Goal: Task Accomplishment & Management: Complete application form

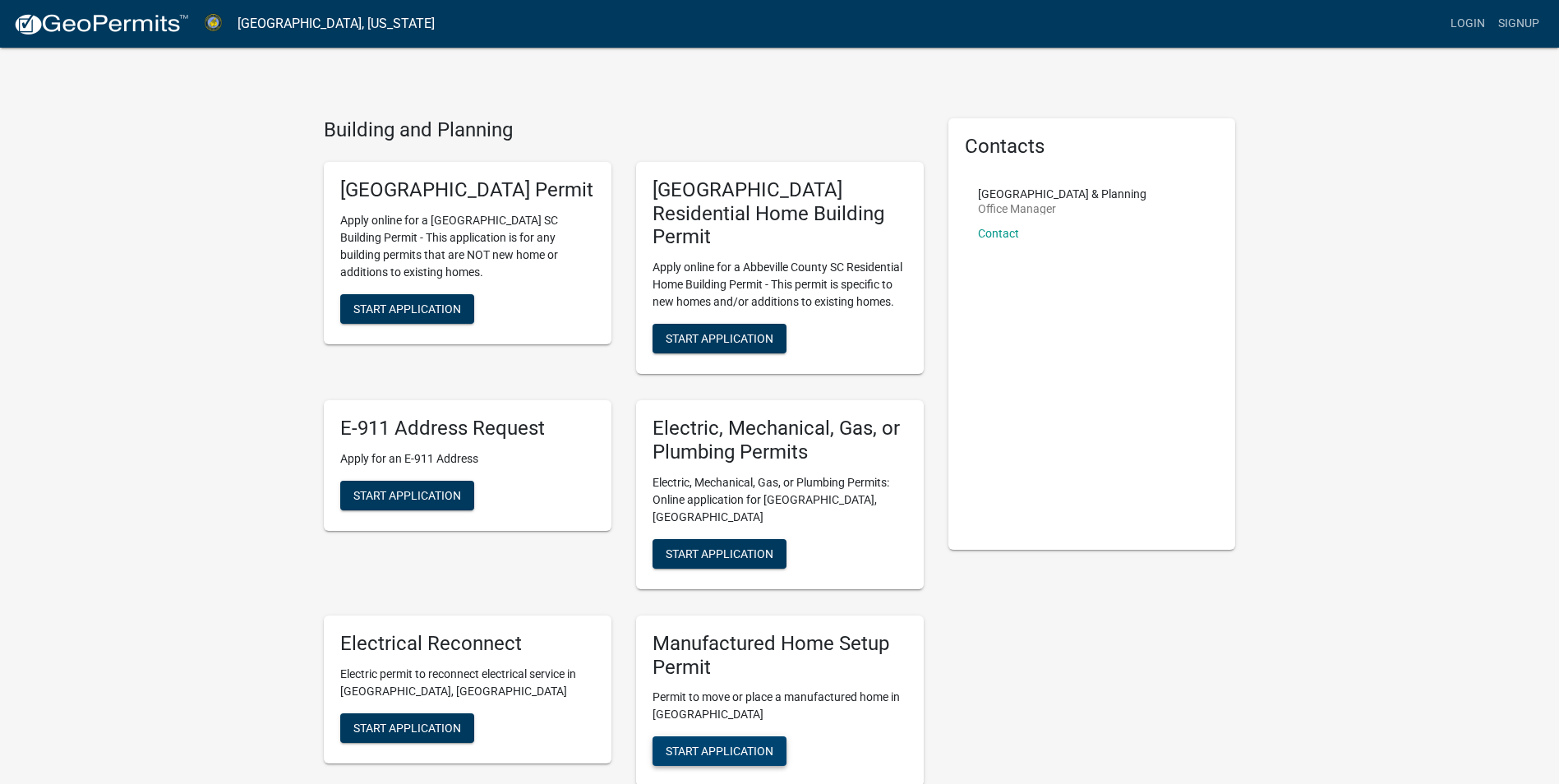
click at [741, 745] on span "Start Application" at bounding box center [720, 751] width 107 height 13
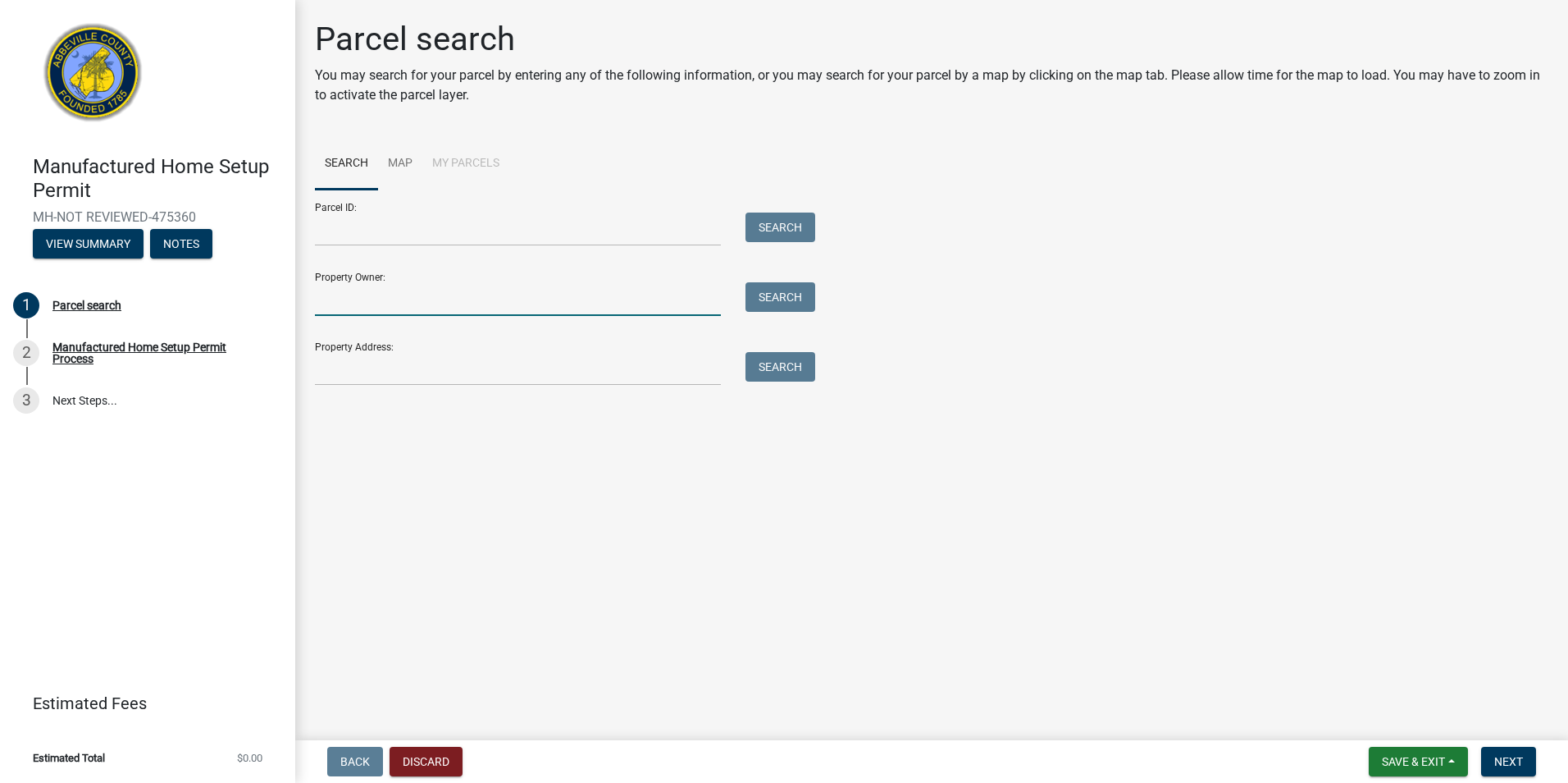
click at [394, 309] on input "Property Owner:" at bounding box center [518, 299] width 406 height 34
type input "[PERSON_NAME]"
type input "[STREET_ADDRESS]"
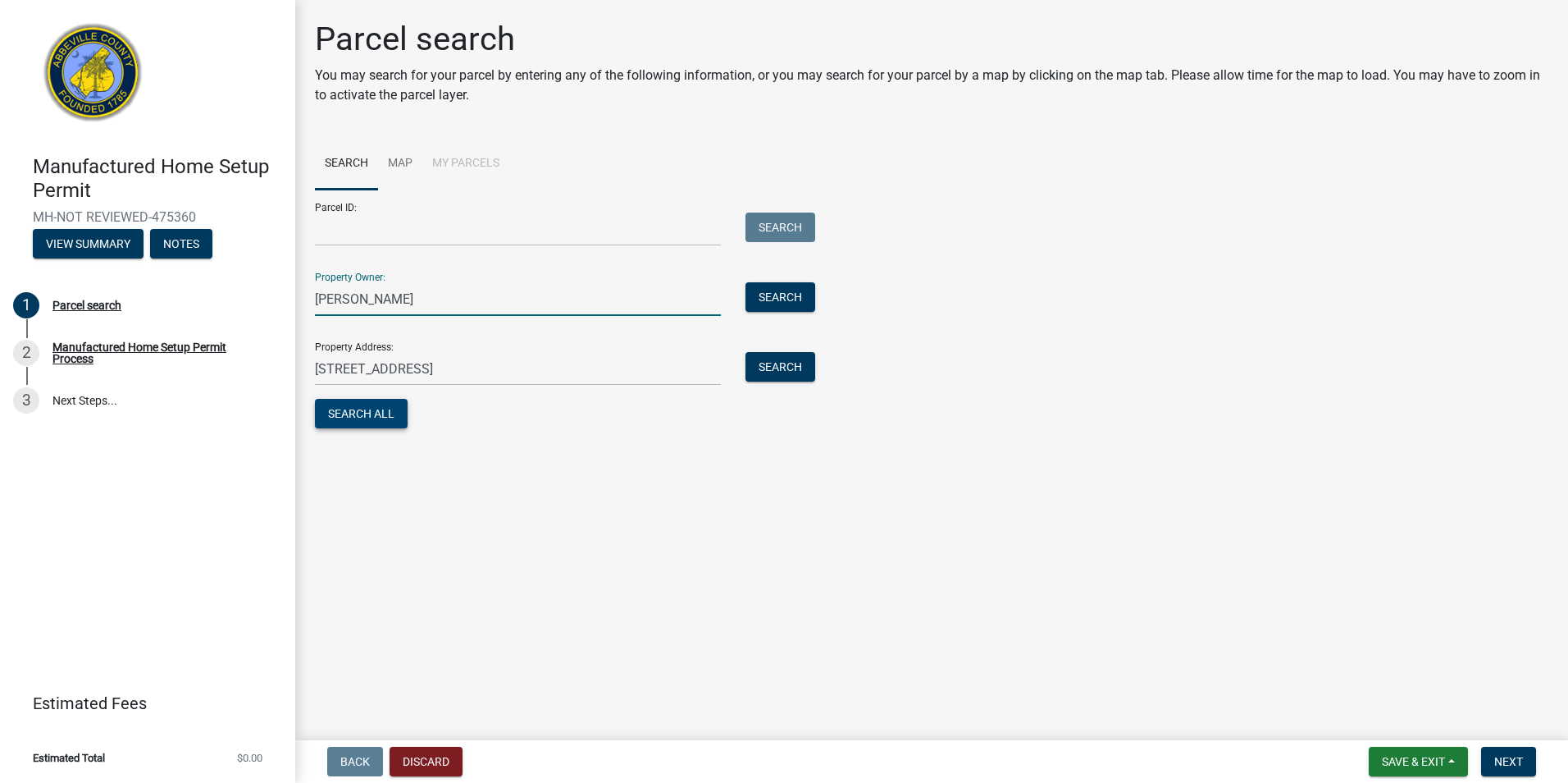
click at [382, 415] on button "Search All" at bounding box center [361, 414] width 93 height 30
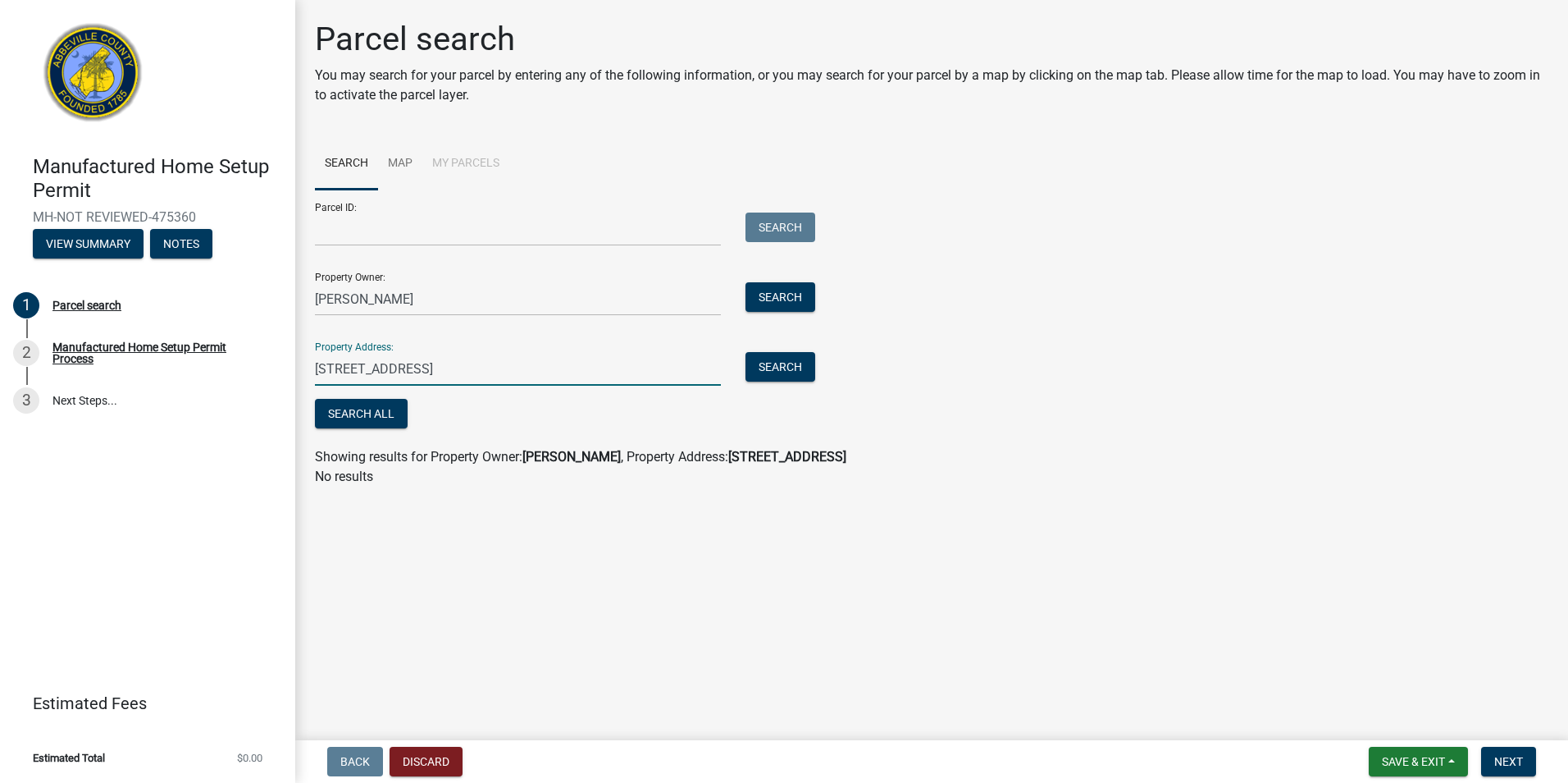
click at [427, 368] on input "[STREET_ADDRESS]" at bounding box center [518, 368] width 406 height 34
drag, startPoint x: 427, startPoint y: 368, endPoint x: 219, endPoint y: 374, distance: 208.1
click at [219, 374] on div "Manufactured Home Setup Permit MH-NOT REVIEWED-475360 View Summary Notes 1 Parc…" at bounding box center [784, 391] width 1568 height 783
type input "77 BEAVER LN Iva"
drag, startPoint x: 428, startPoint y: 368, endPoint x: 195, endPoint y: 338, distance: 234.9
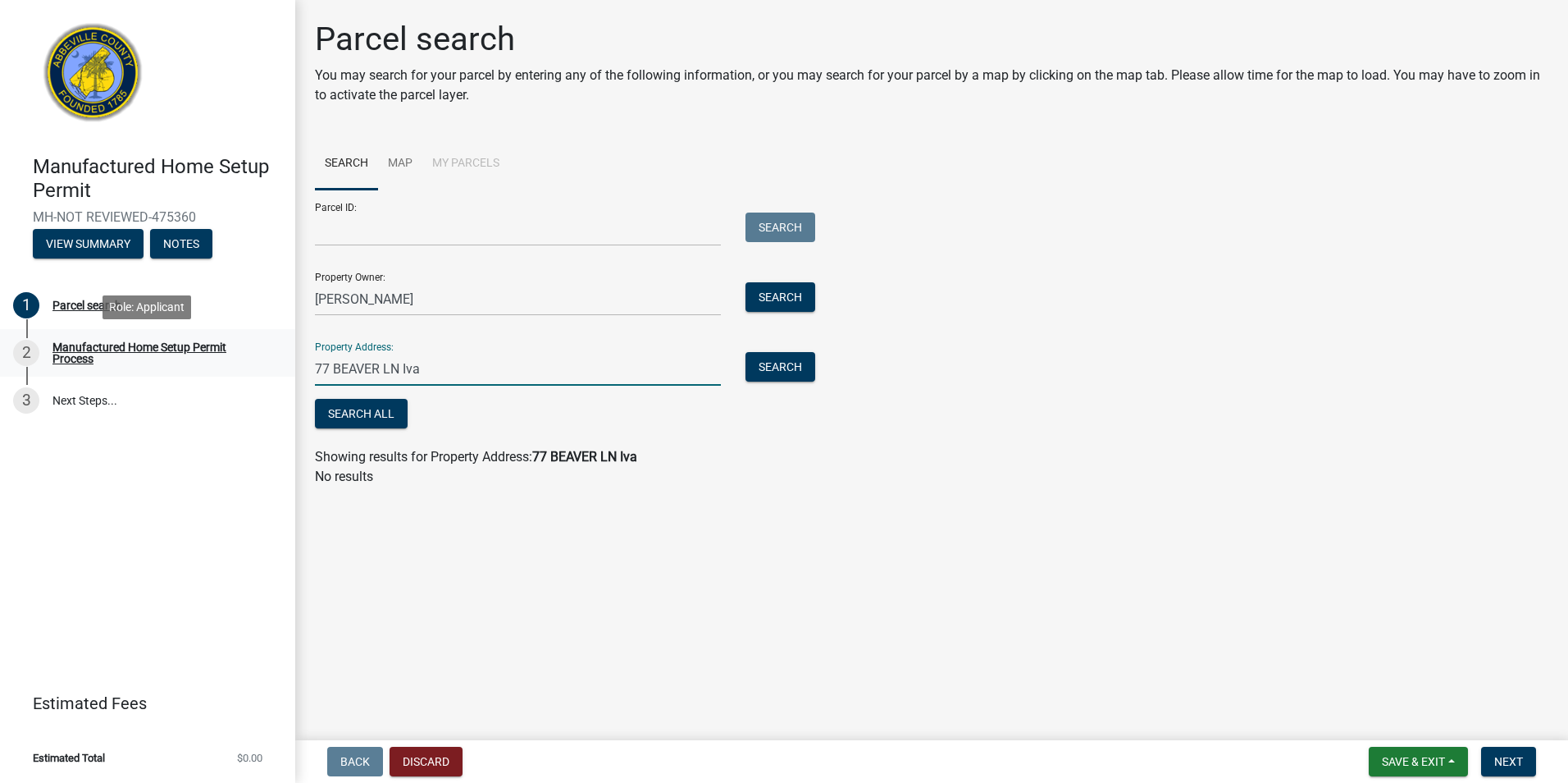
click at [195, 338] on div "Manufactured Home Setup Permit MH-NOT REVIEWED-475360 View Summary Notes 1 Parc…" at bounding box center [784, 391] width 1568 height 783
type input "77 Beaver Ln Iva"
click at [782, 367] on button "Search" at bounding box center [780, 367] width 70 height 30
click at [778, 304] on button "Search" at bounding box center [780, 297] width 70 height 30
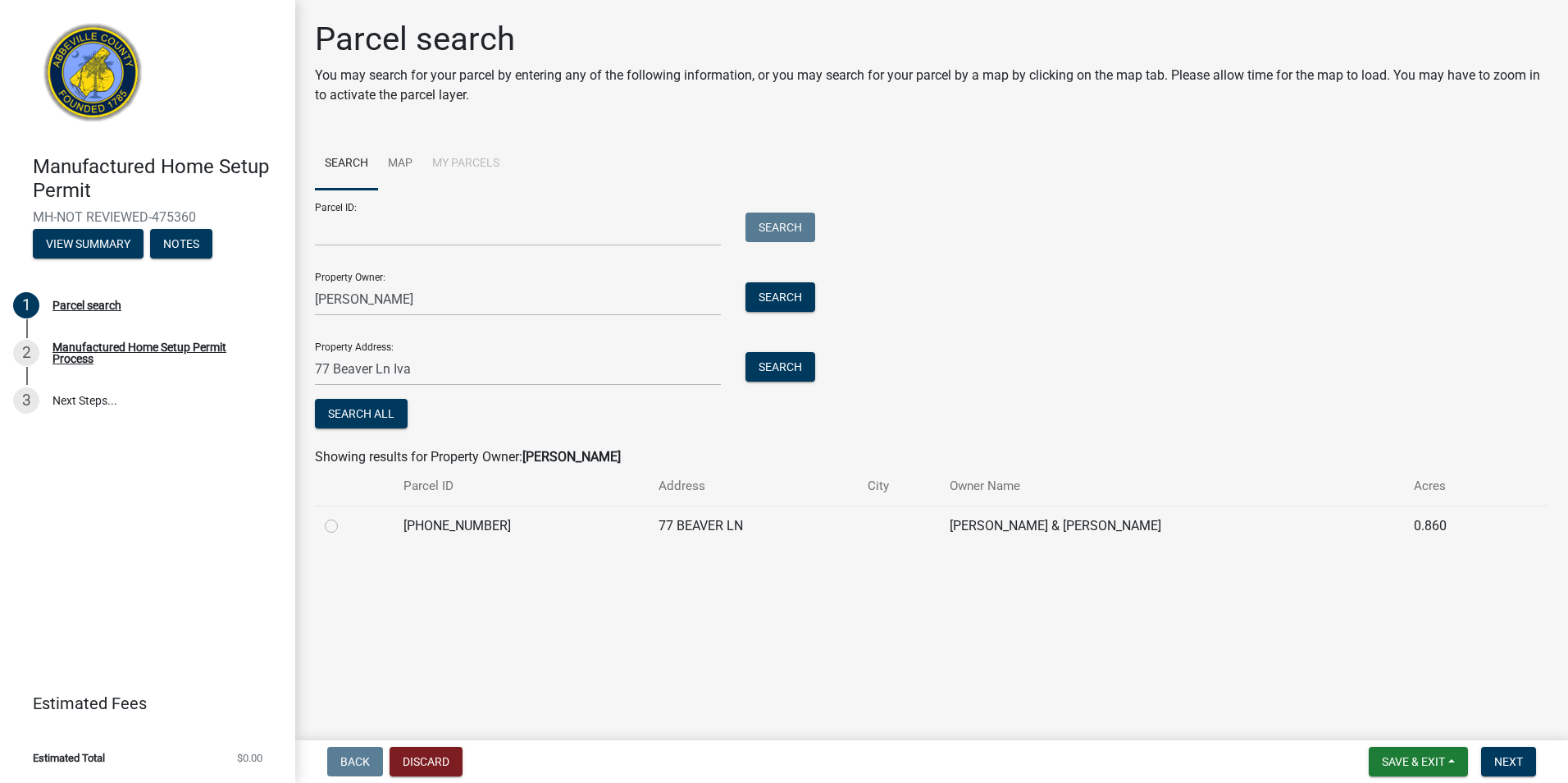
click at [345, 516] on label at bounding box center [345, 516] width 0 height 0
click at [345, 524] on input "radio" at bounding box center [350, 522] width 11 height 11
radio input "true"
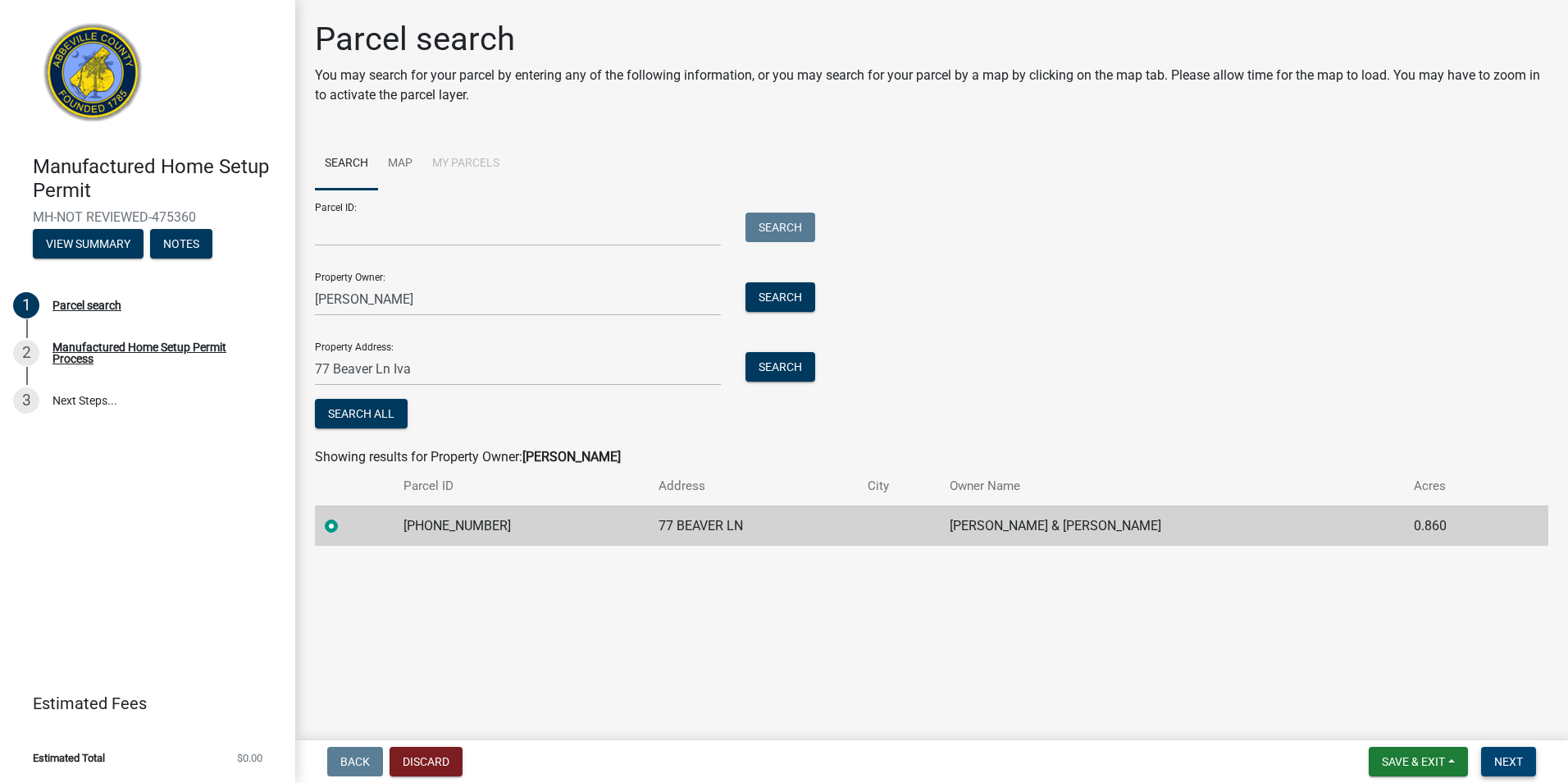
click at [1522, 769] on button "Next" at bounding box center [1509, 761] width 55 height 30
click at [1512, 768] on span "Next" at bounding box center [1509, 761] width 29 height 13
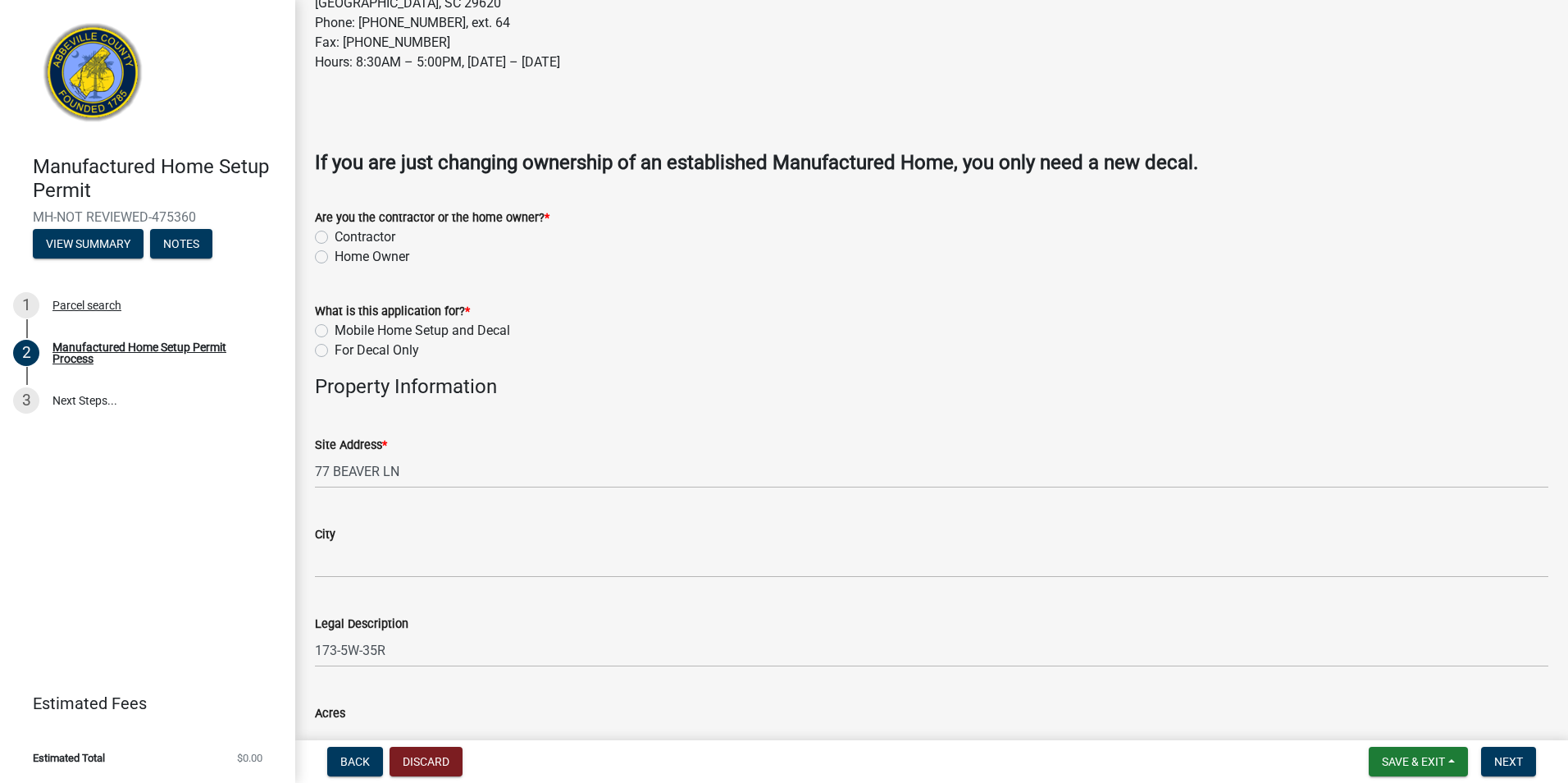
scroll to position [493, 0]
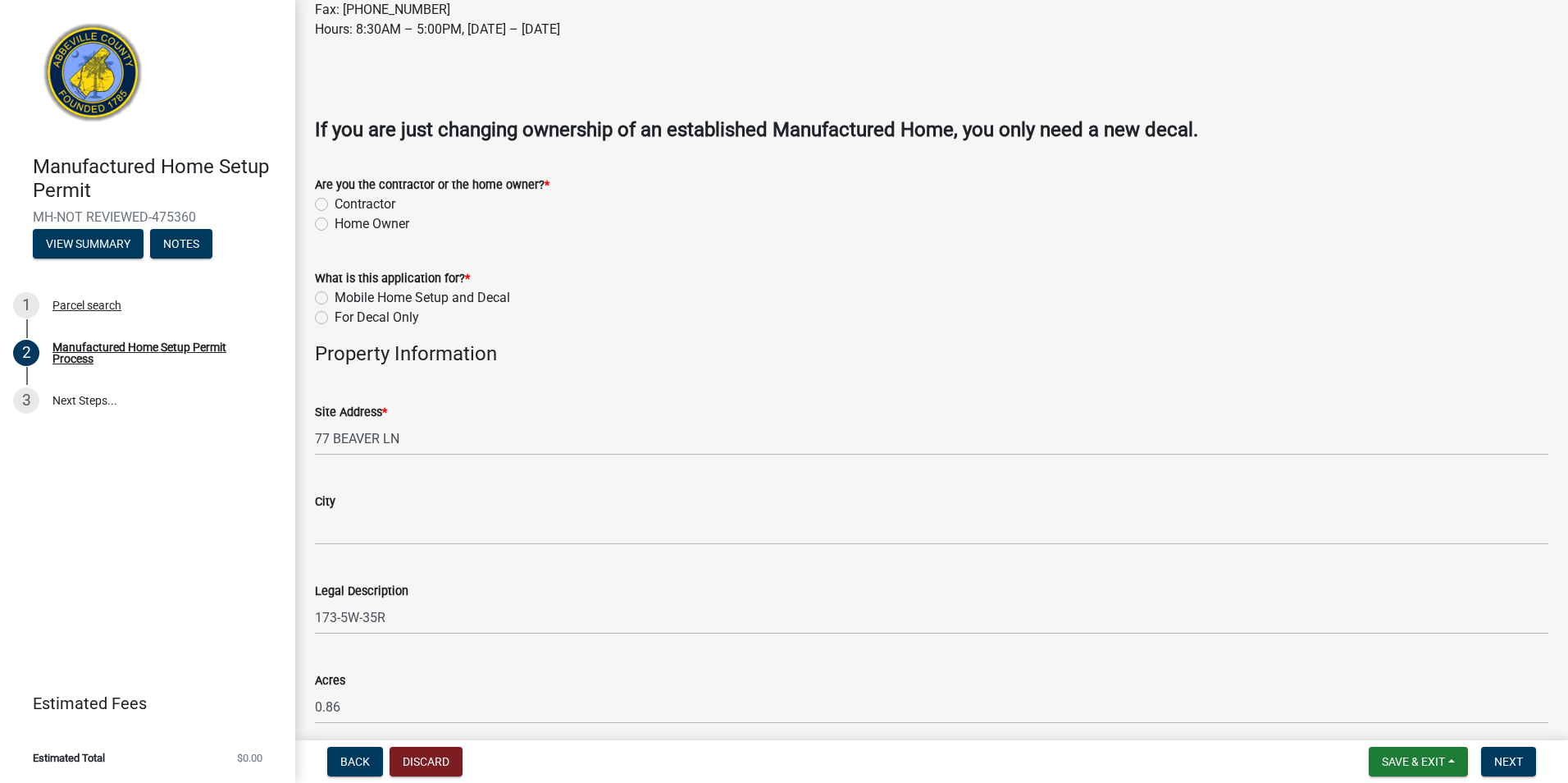
click at [335, 224] on label "Home Owner" at bounding box center [372, 224] width 74 height 20
click at [335, 224] on input "Home Owner" at bounding box center [340, 220] width 11 height 11
radio input "true"
click at [335, 297] on label "Mobile Home Setup and Decal" at bounding box center [423, 298] width 176 height 20
click at [335, 297] on input "Mobile Home Setup and Decal" at bounding box center [340, 293] width 11 height 11
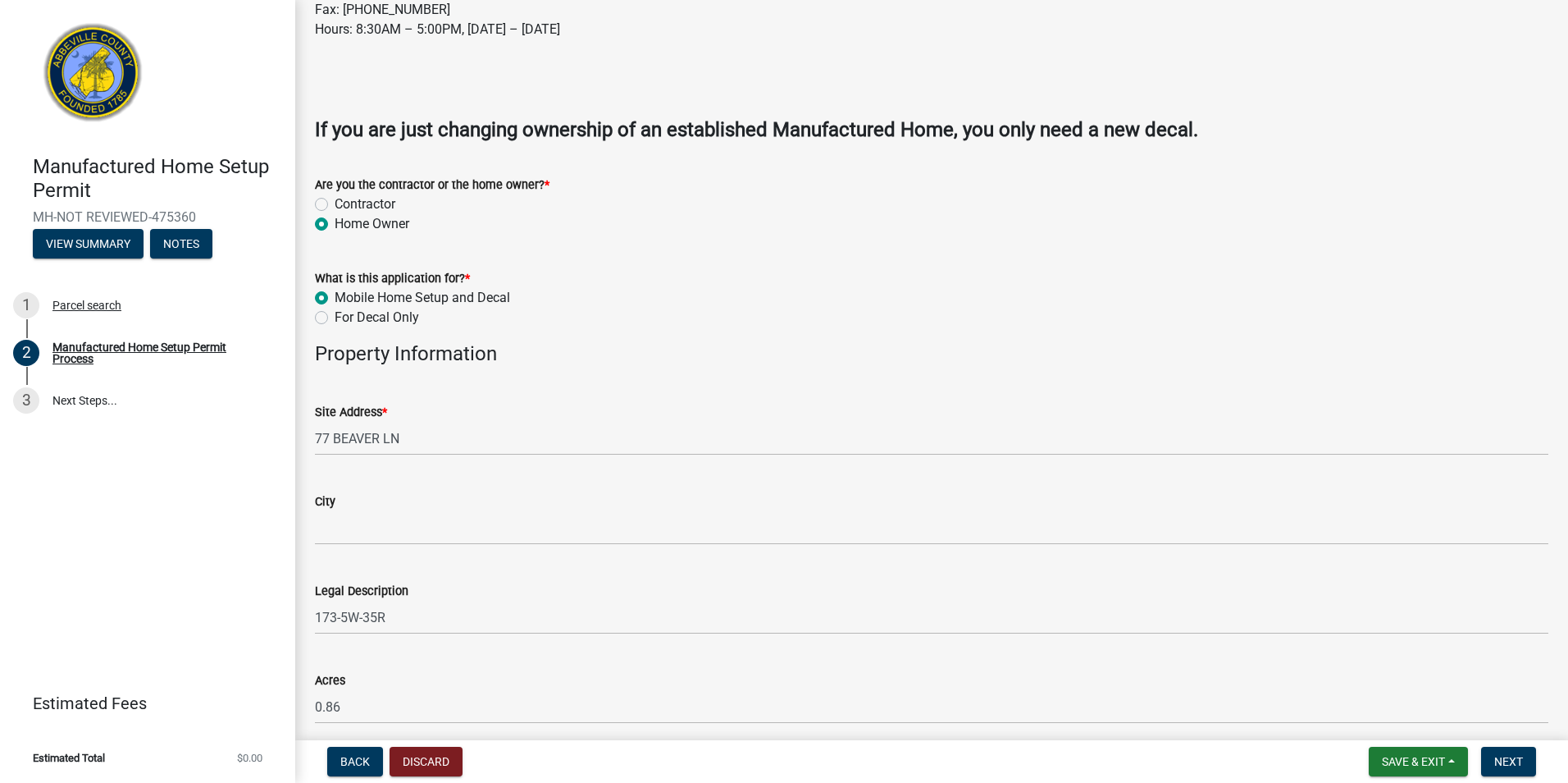
radio input "true"
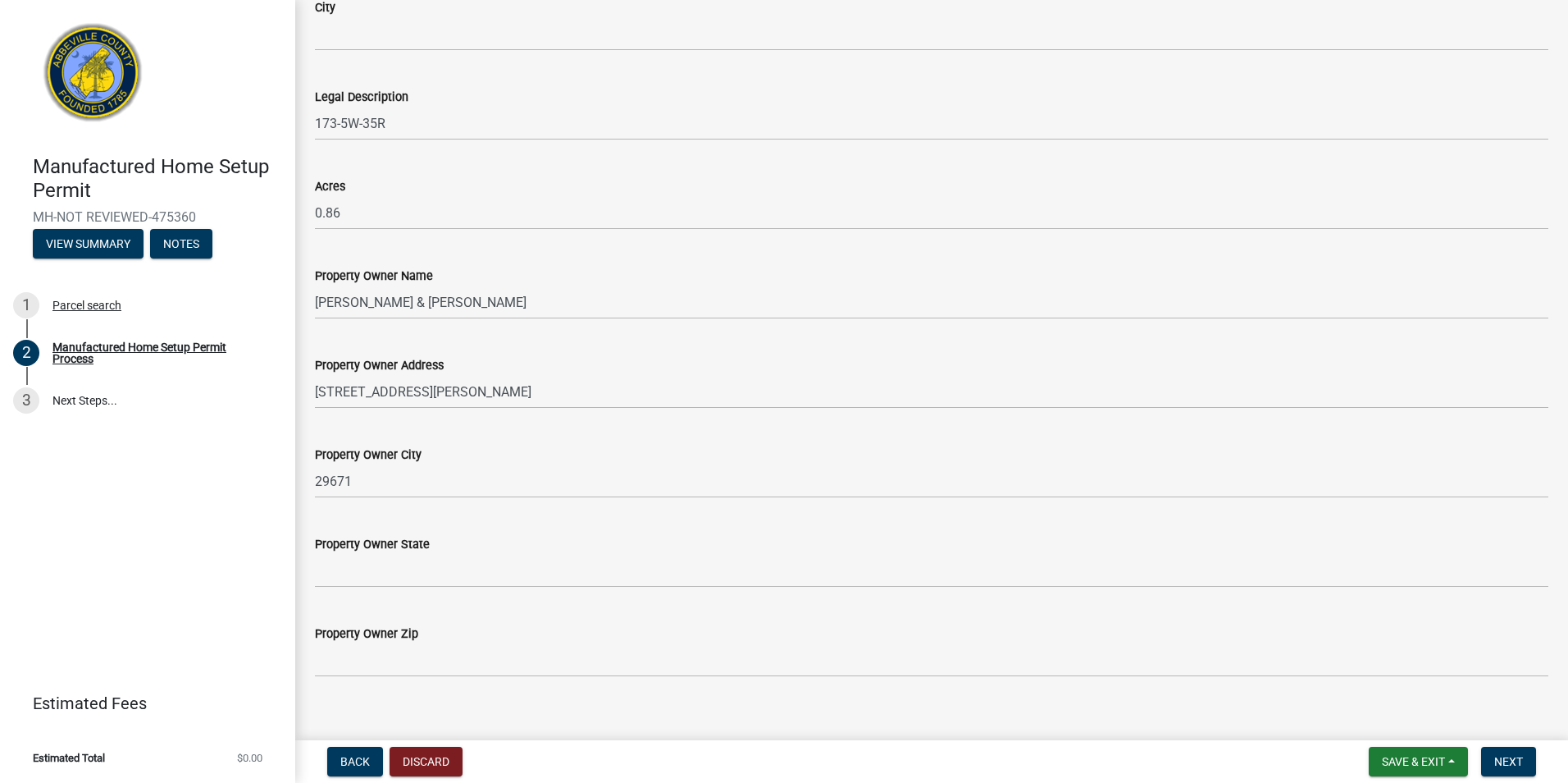
scroll to position [1186, 0]
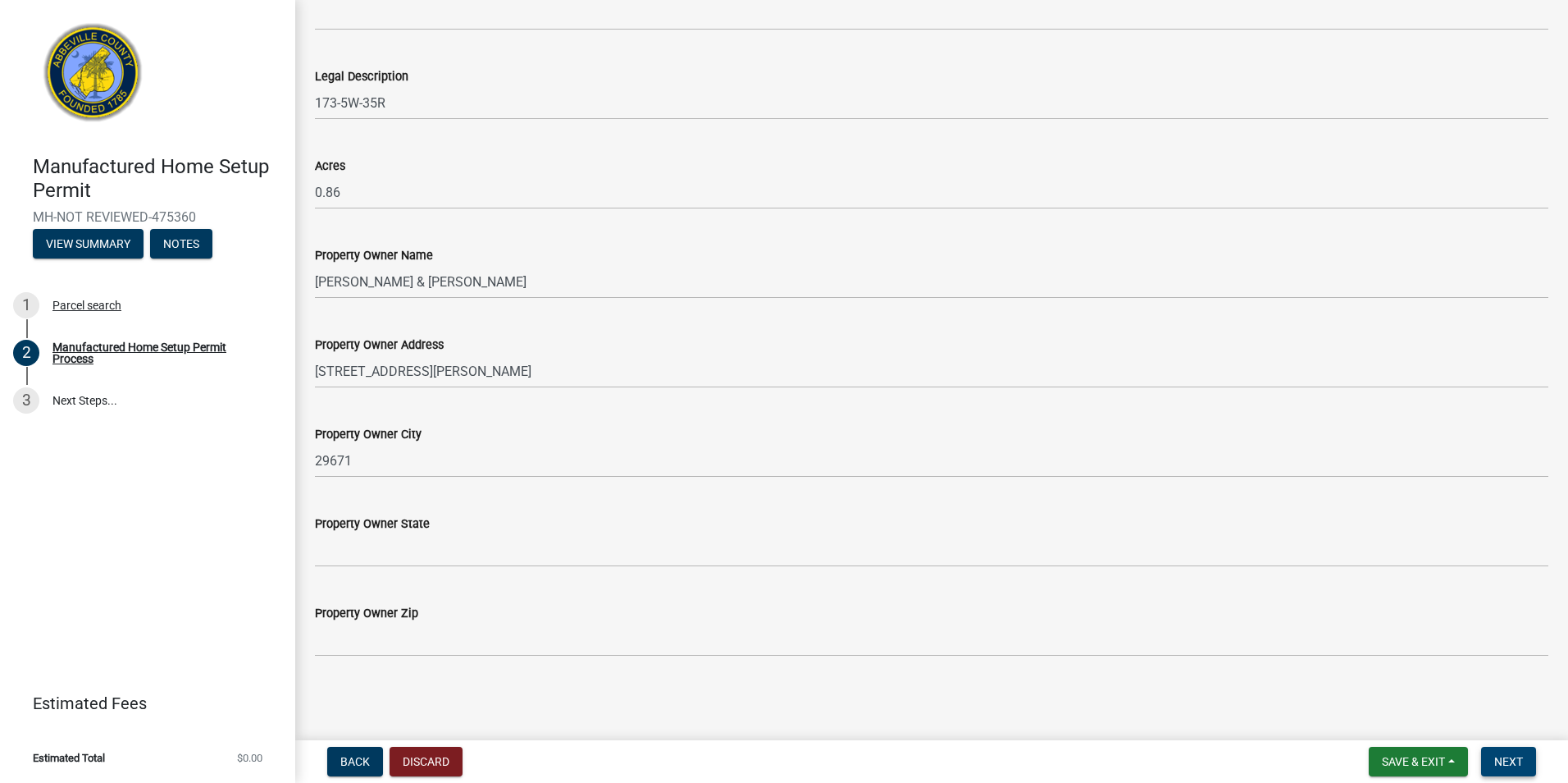
click at [1504, 751] on button "Next" at bounding box center [1509, 761] width 55 height 30
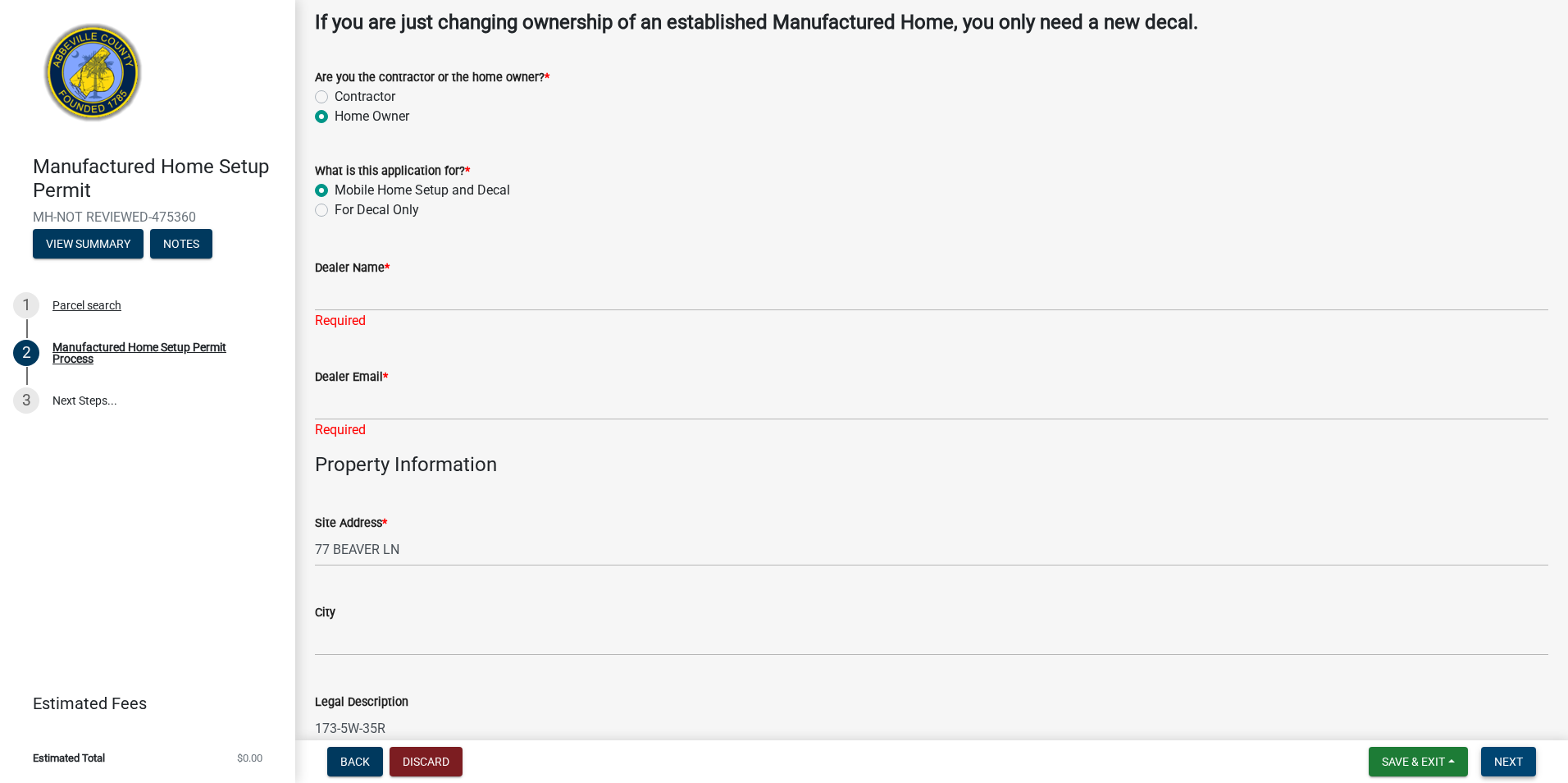
scroll to position [322, 0]
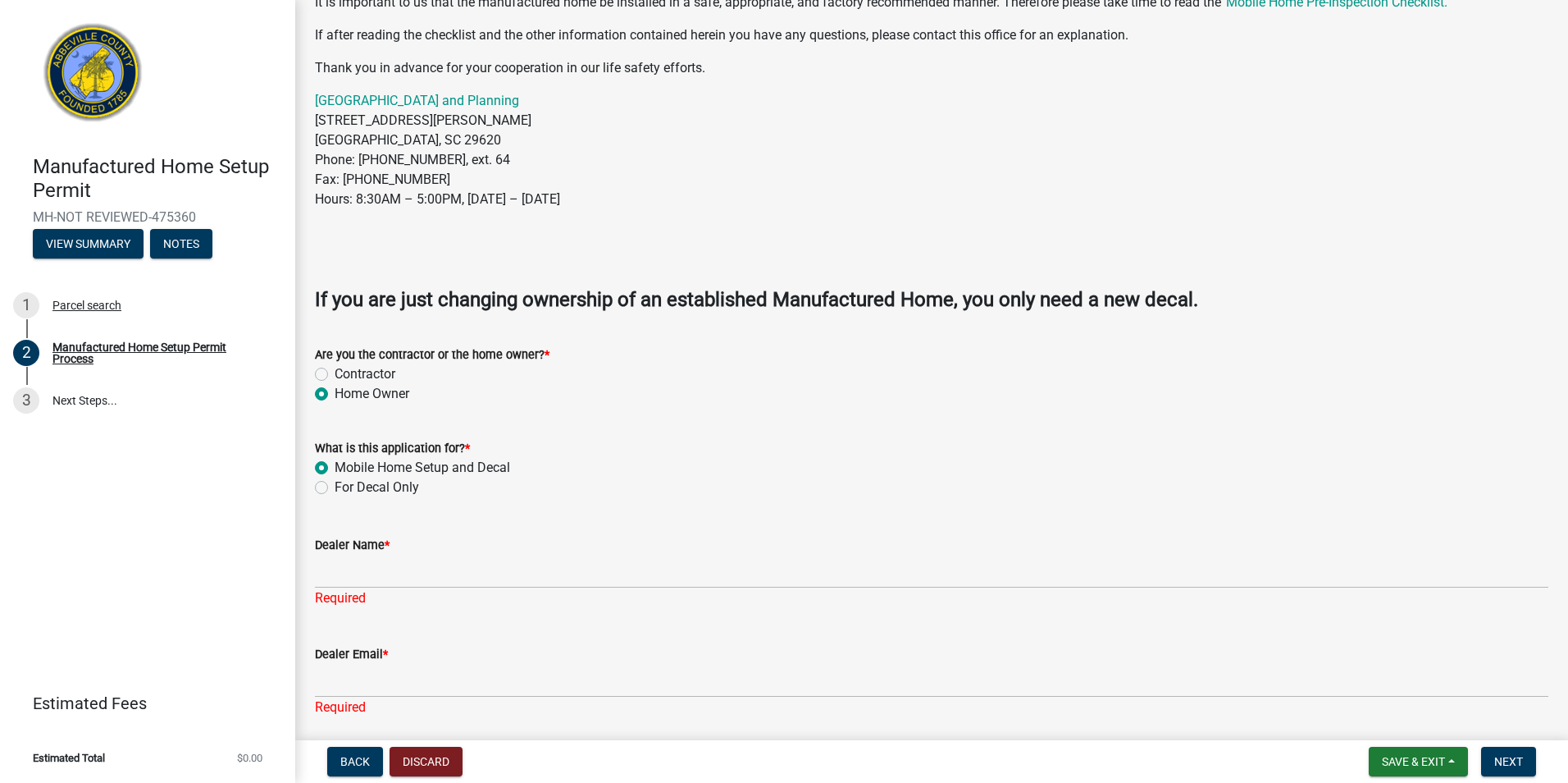
click at [335, 377] on label "Contractor" at bounding box center [365, 375] width 61 height 20
click at [335, 375] on input "Contractor" at bounding box center [340, 370] width 11 height 11
radio input "true"
click at [1509, 759] on span "Next" at bounding box center [1509, 761] width 29 height 13
click at [1514, 762] on span "Next" at bounding box center [1509, 761] width 29 height 13
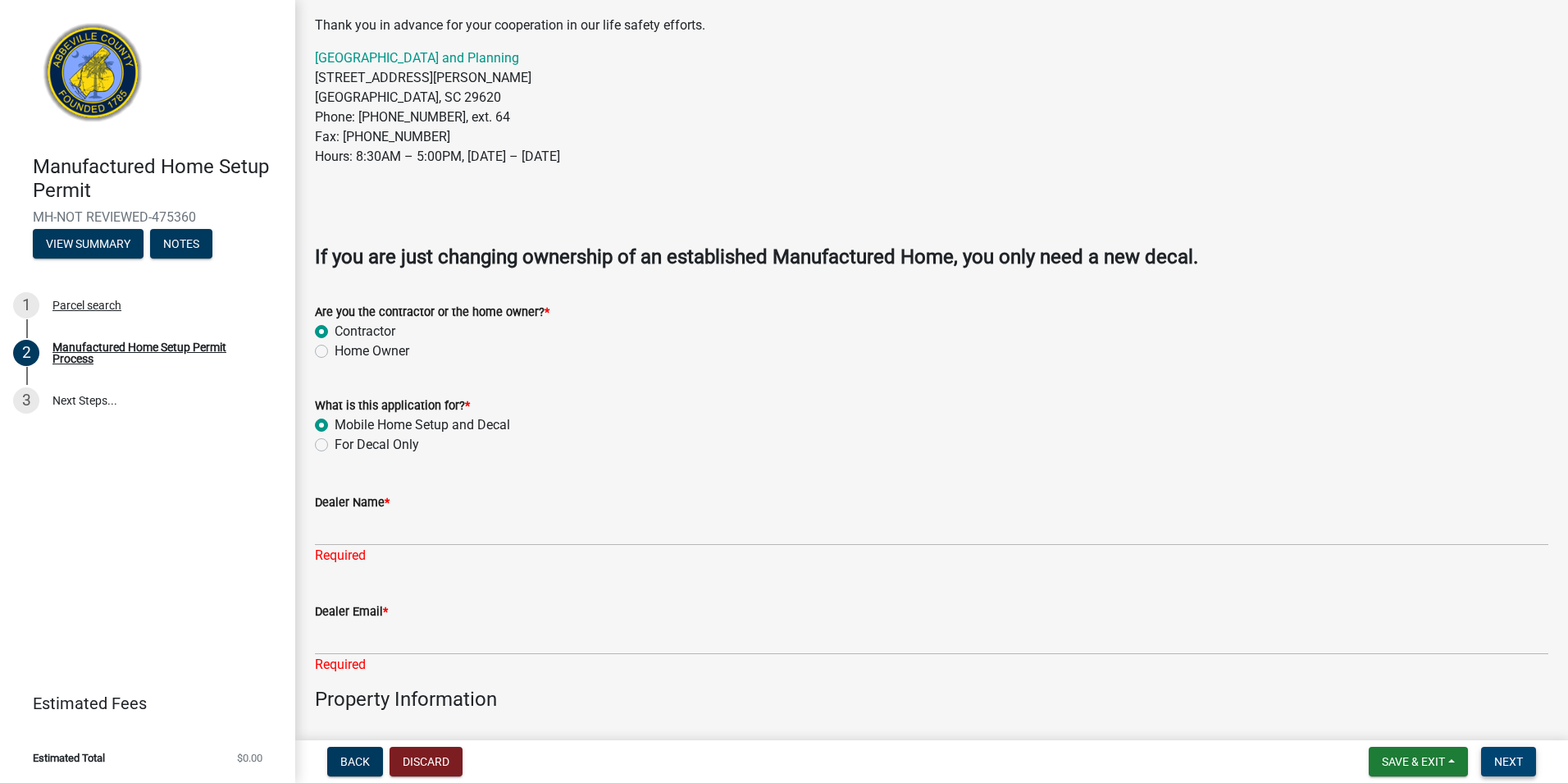
scroll to position [76, 0]
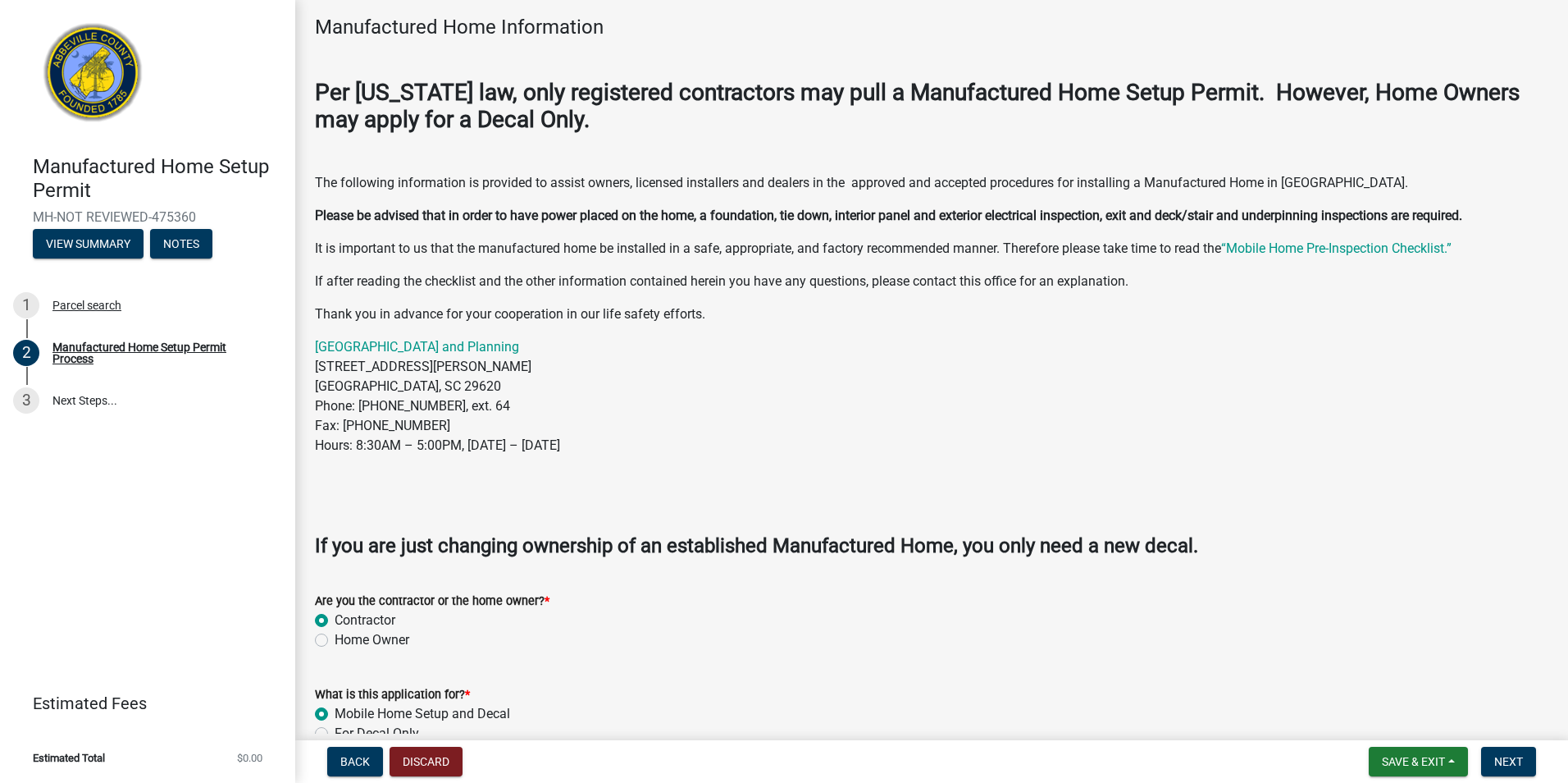
click at [335, 621] on label "Contractor" at bounding box center [365, 621] width 61 height 20
click at [335, 621] on input "Contractor" at bounding box center [340, 616] width 11 height 11
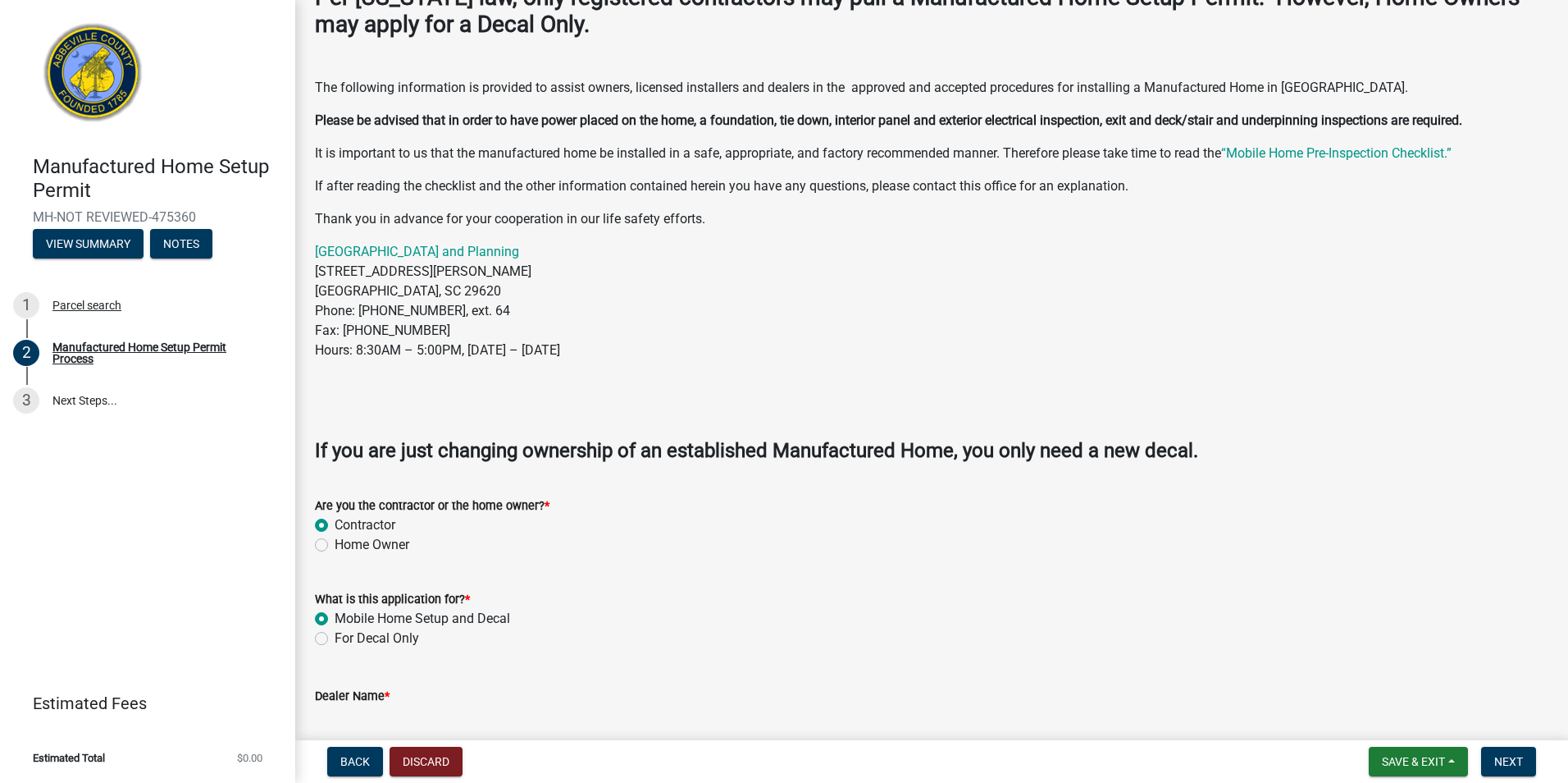
scroll to position [240, 0]
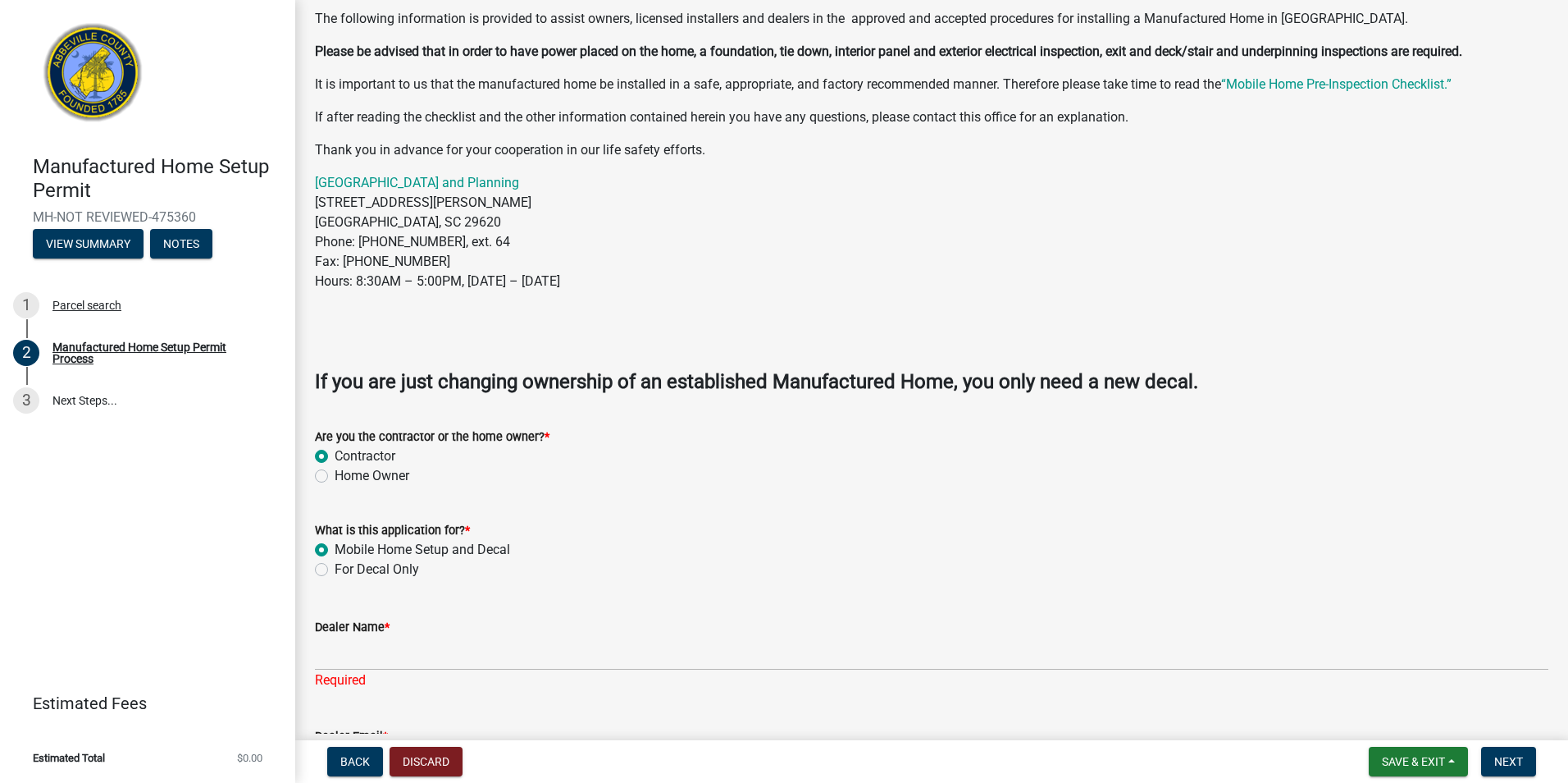
click at [335, 571] on label "For Decal Only" at bounding box center [376, 570] width 84 height 20
click at [335, 571] on input "For Decal Only" at bounding box center [340, 565] width 11 height 11
radio input "true"
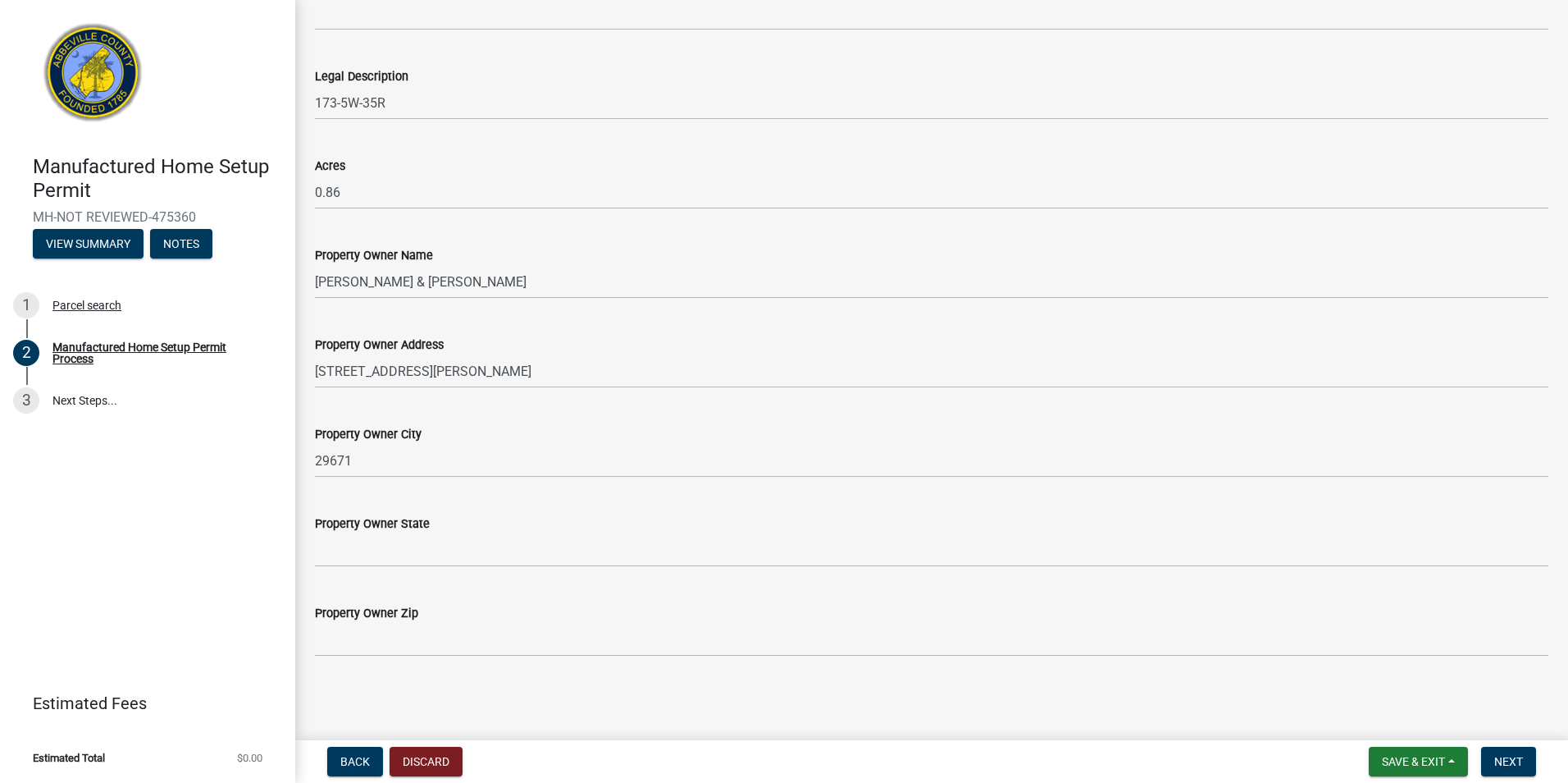
scroll to position [433, 0]
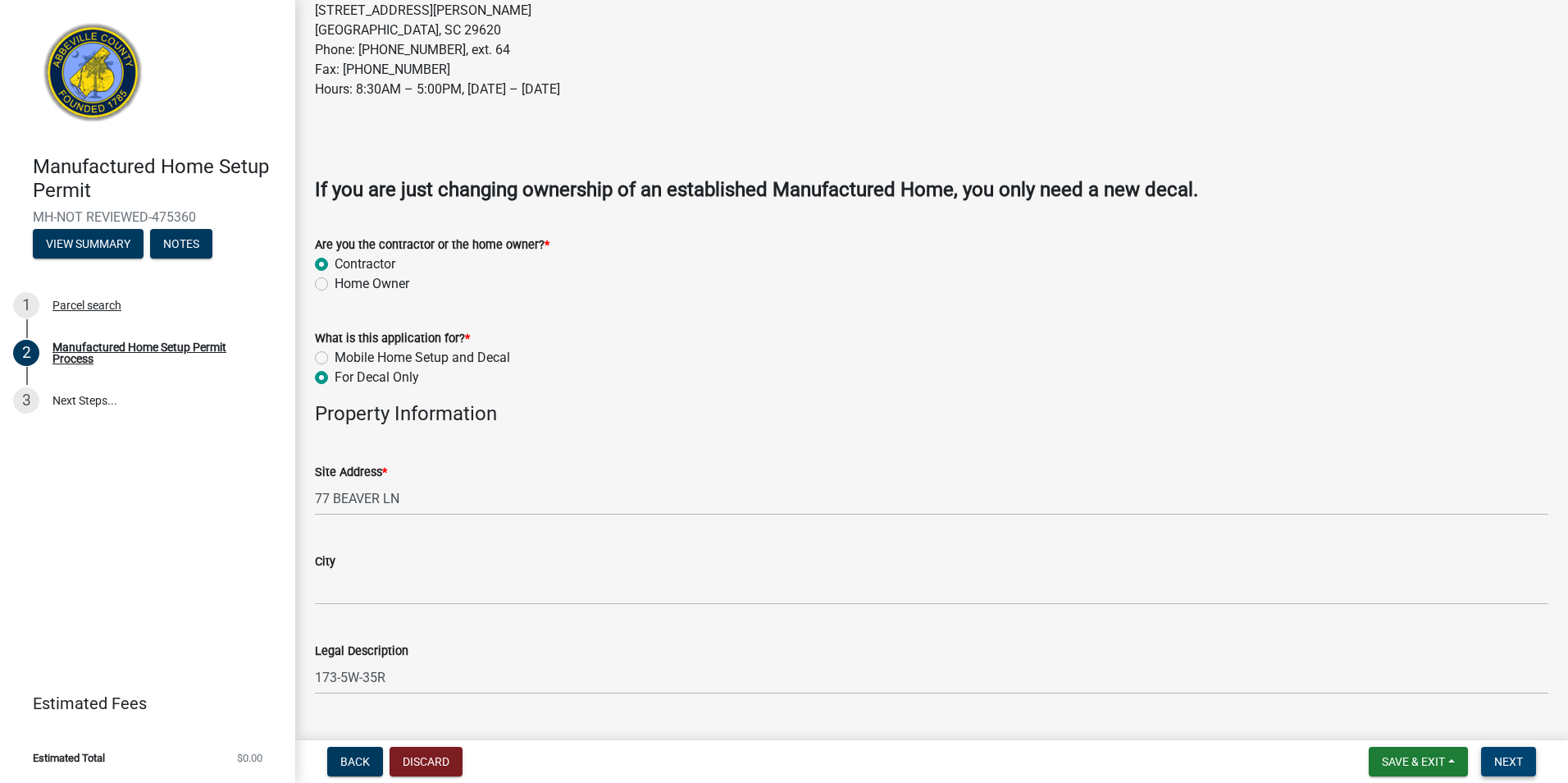
click at [1527, 768] on button "Next" at bounding box center [1509, 761] width 55 height 30
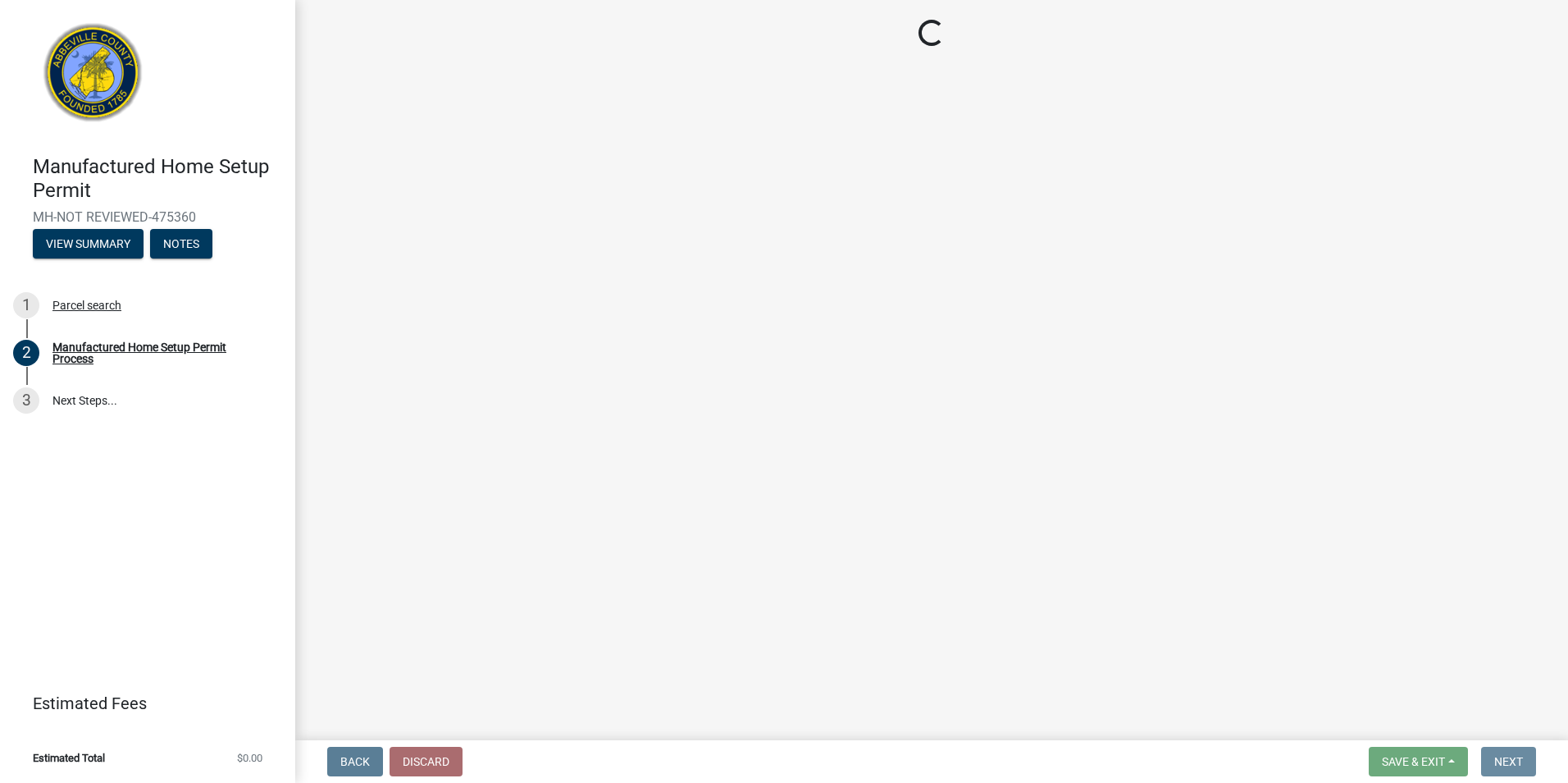
scroll to position [0, 0]
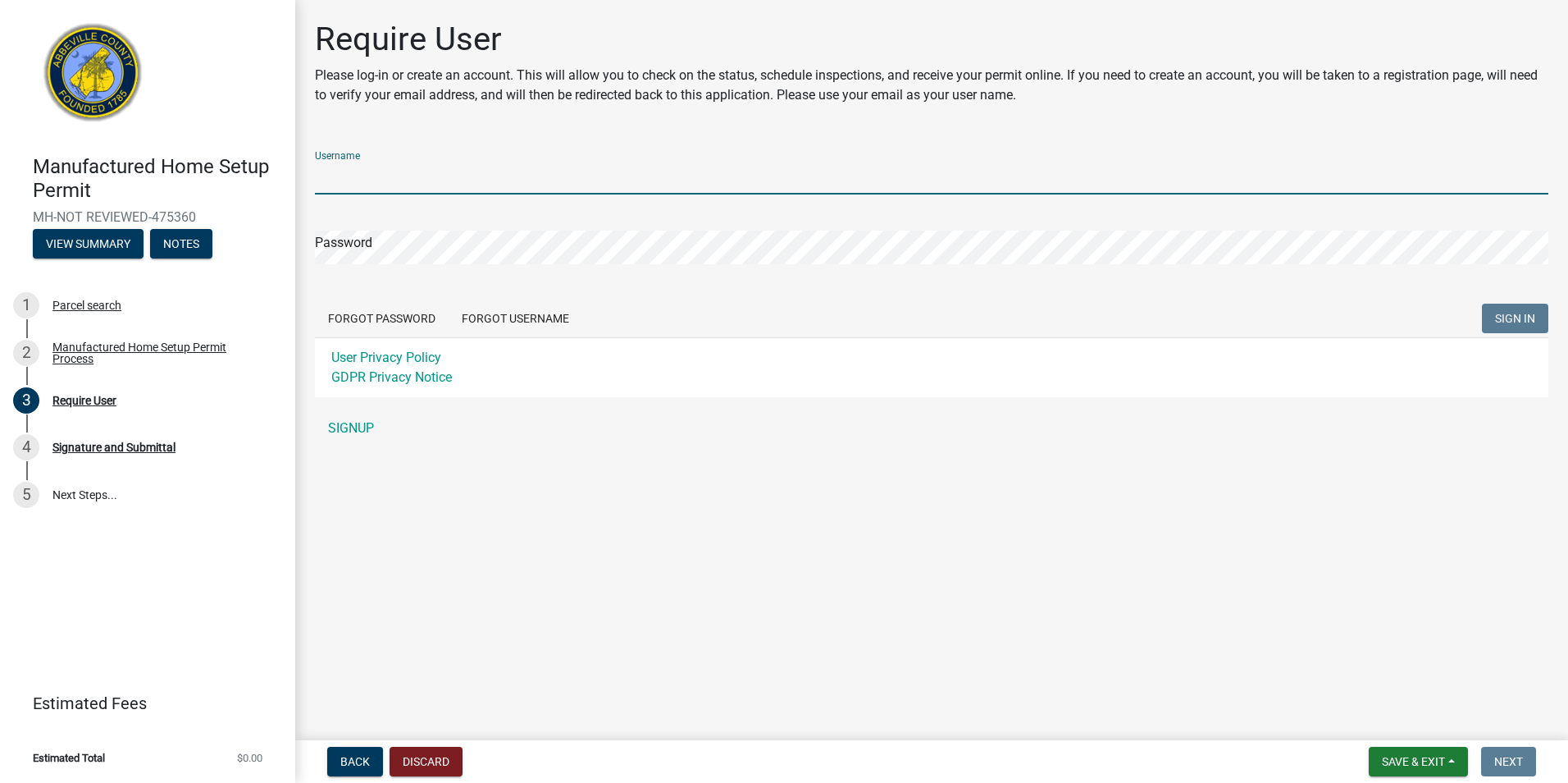
click at [419, 162] on input "Username" at bounding box center [931, 177] width 1233 height 34
type input "Trappercon1"
click at [414, 268] on form "Username Trappercon1 Password Forgot Password Forgot Username SIGN IN User Priv…" at bounding box center [931, 268] width 1233 height 259
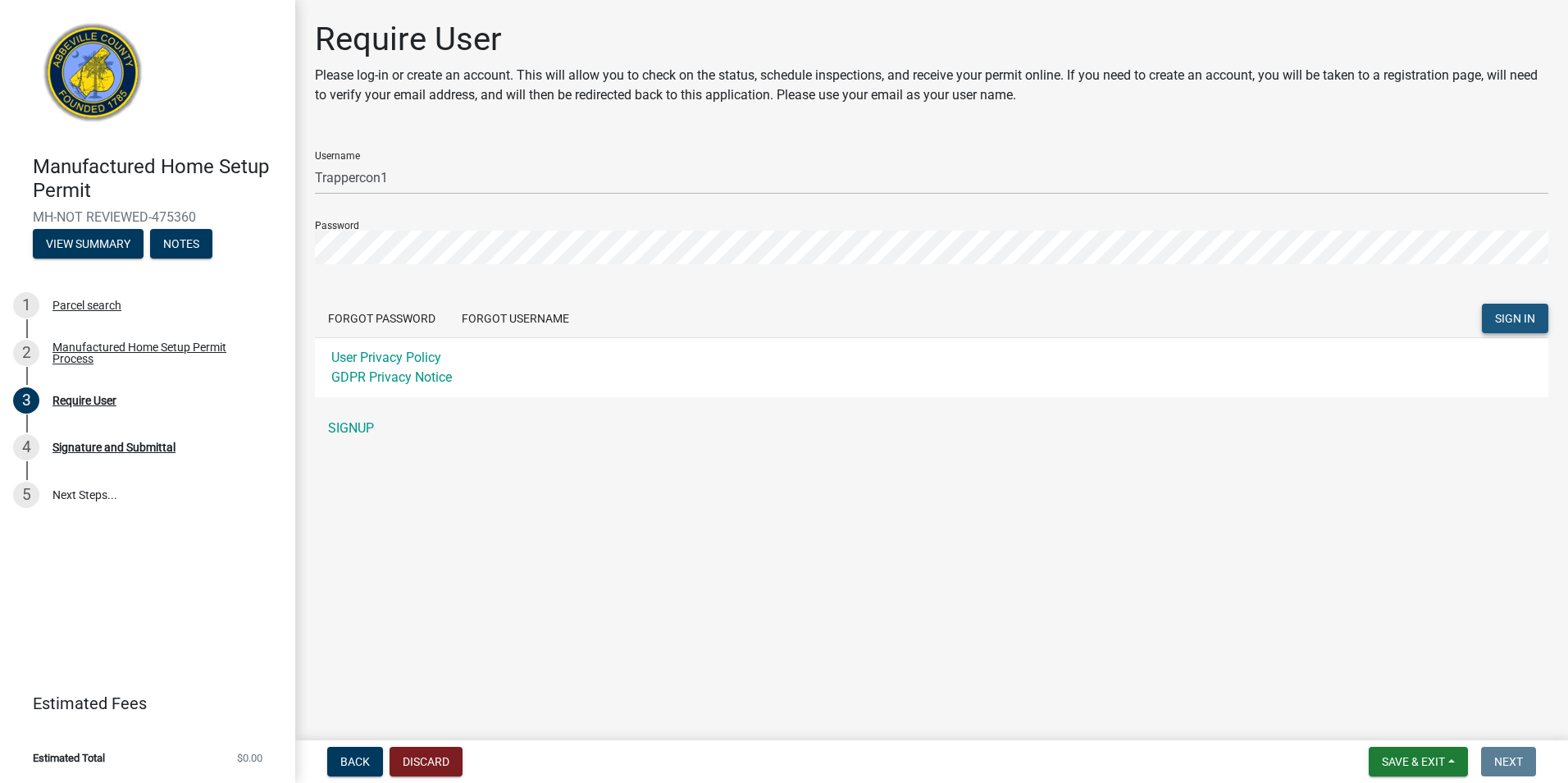
click at [1512, 328] on button "SIGN IN" at bounding box center [1515, 318] width 66 height 30
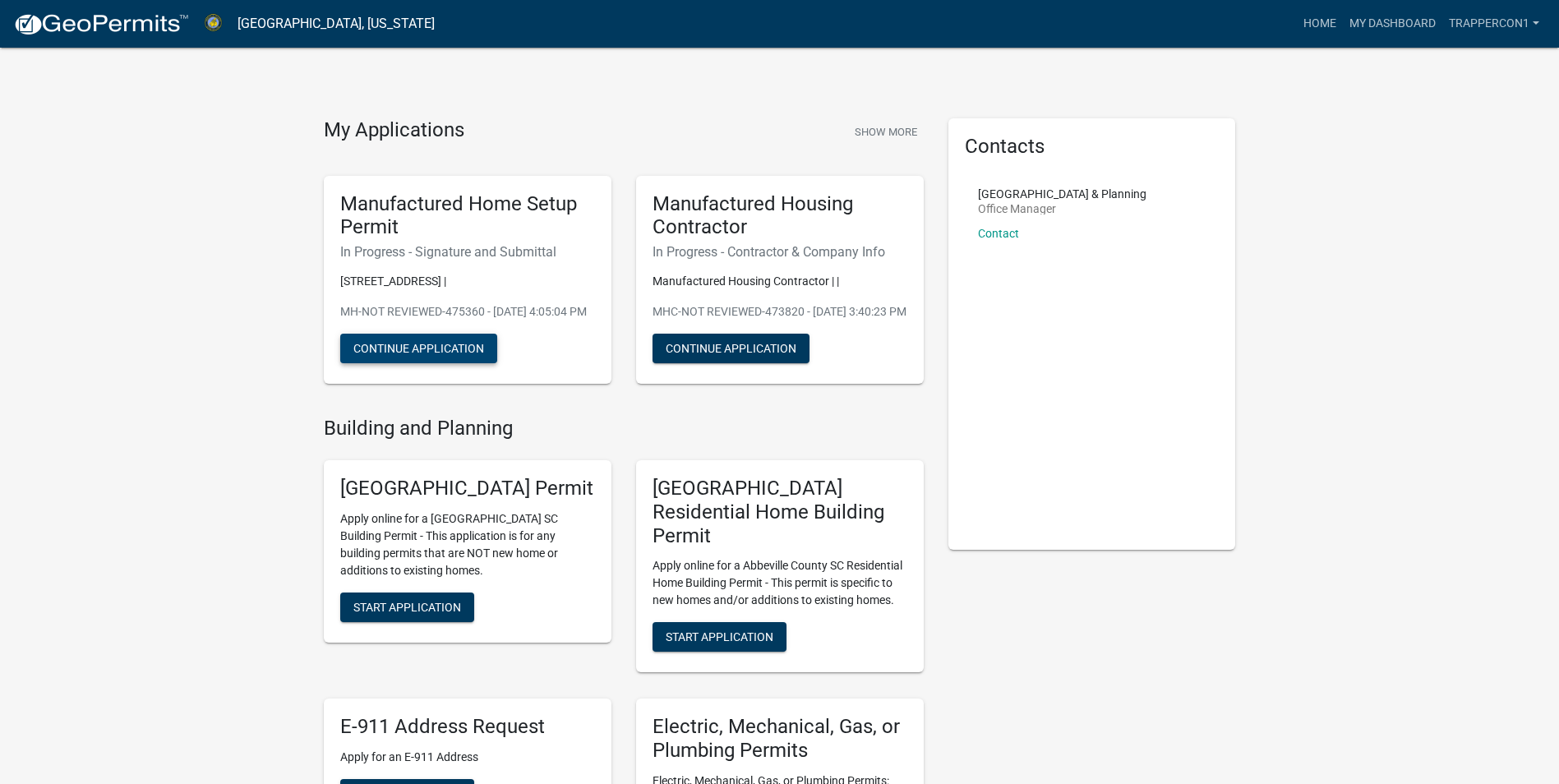
click at [440, 363] on button "Continue Application" at bounding box center [418, 348] width 157 height 30
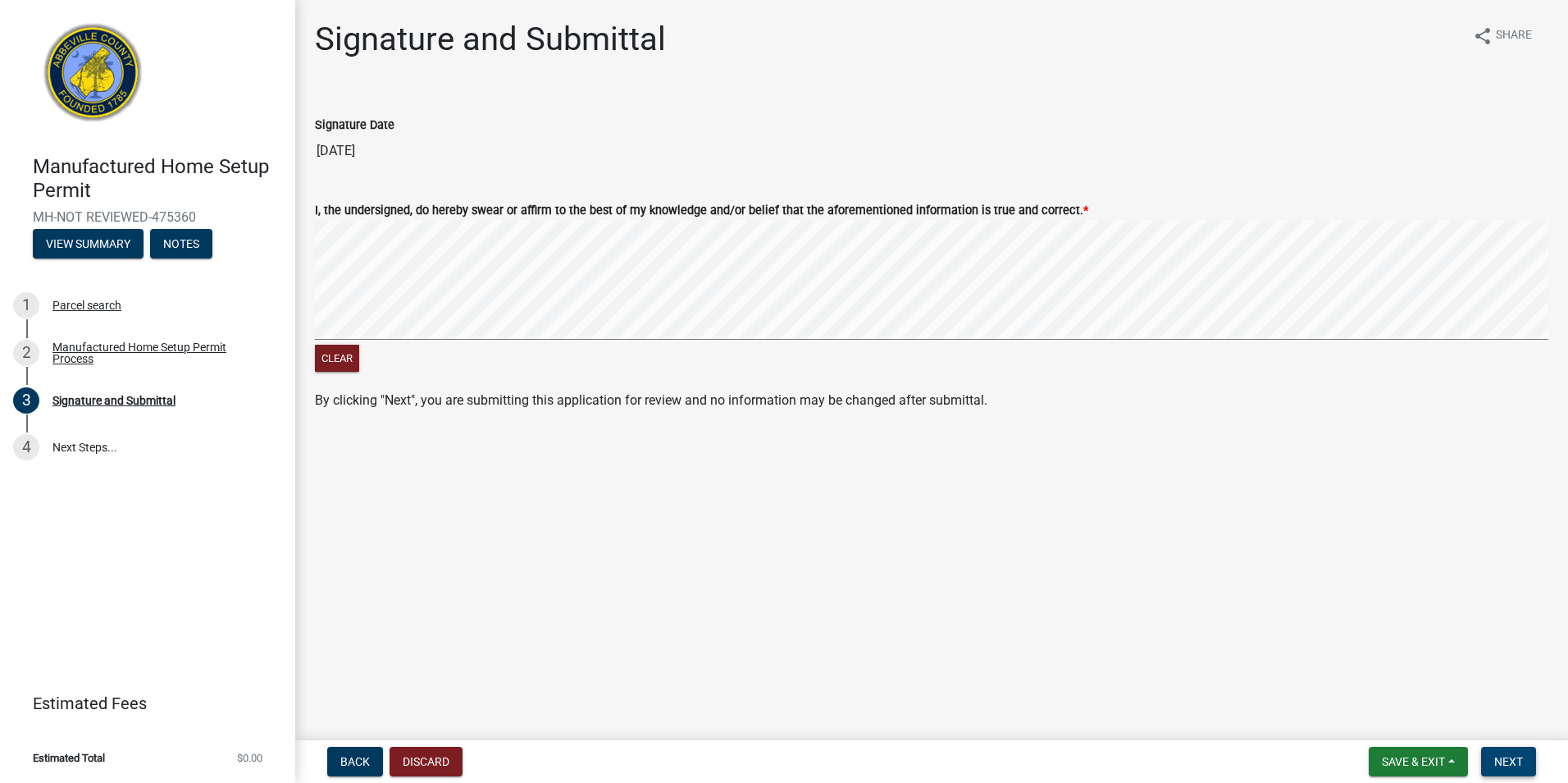
click at [1514, 766] on span "Next" at bounding box center [1509, 761] width 29 height 13
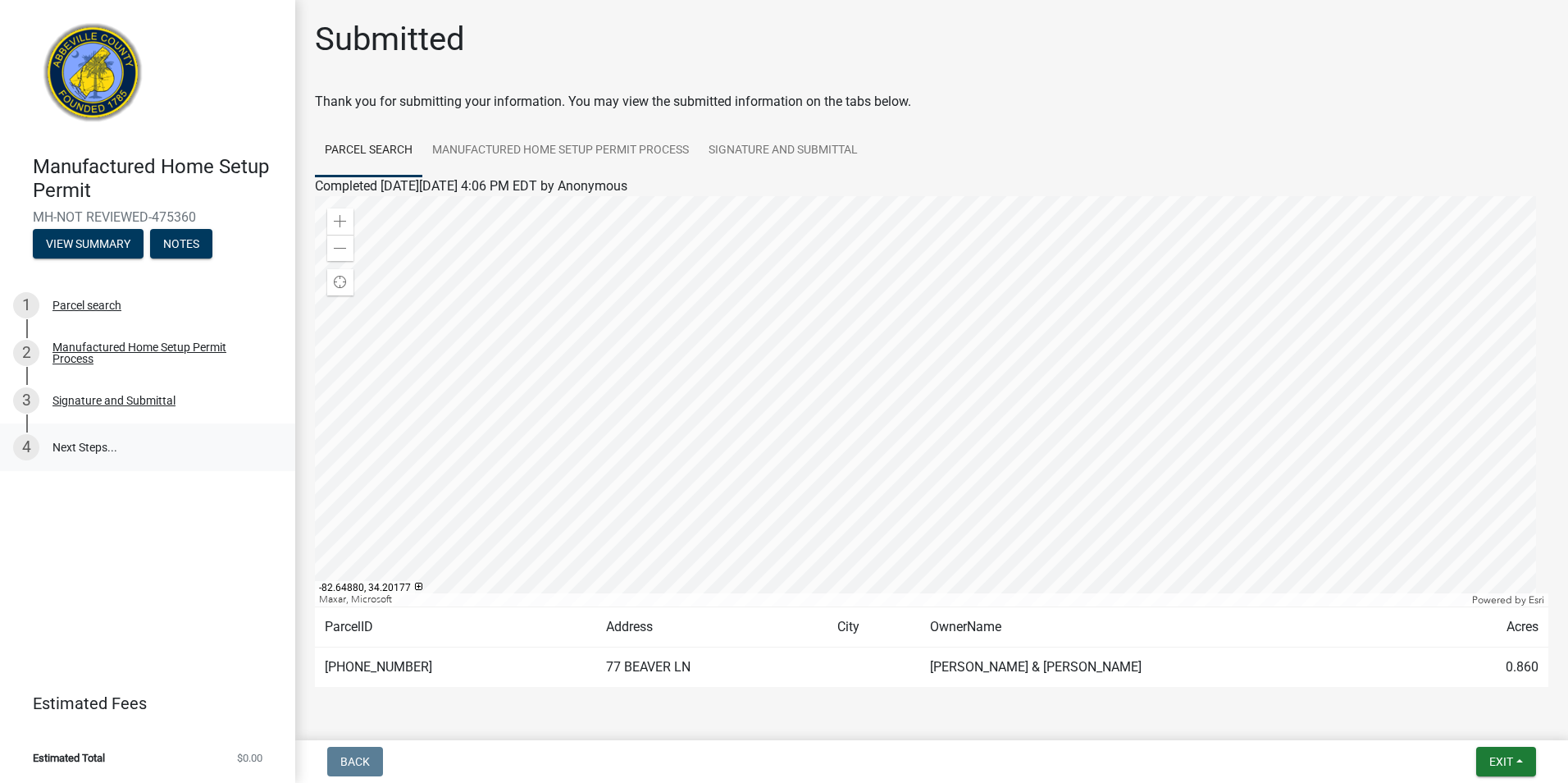
click at [93, 445] on link "4 Next Steps..." at bounding box center [148, 447] width 296 height 47
click at [509, 152] on link "Manufactured Home Setup Permit Process" at bounding box center [560, 151] width 277 height 53
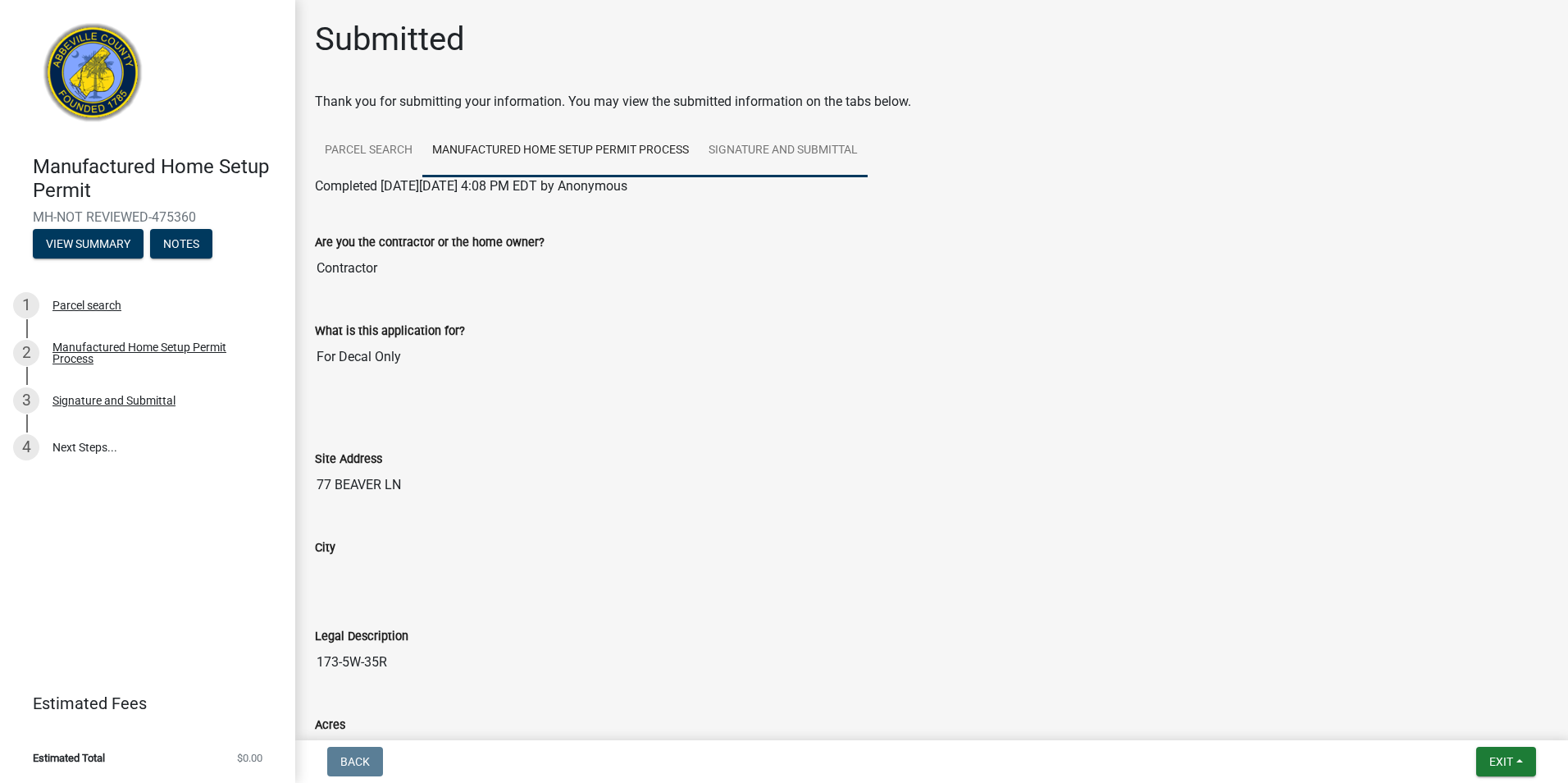
click at [782, 145] on link "Signature and Submittal" at bounding box center [784, 151] width 169 height 53
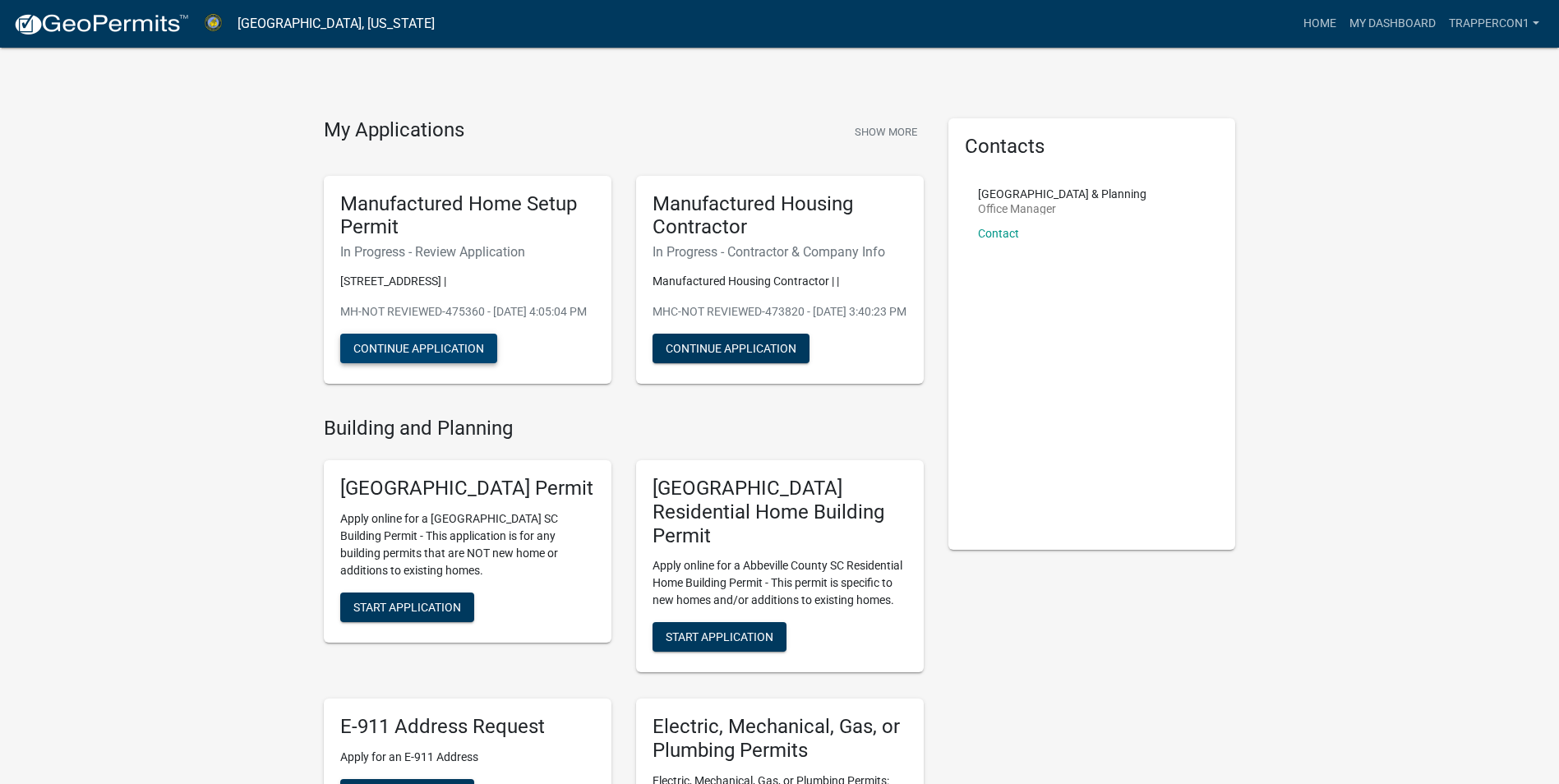
click at [452, 363] on button "Continue Application" at bounding box center [418, 348] width 157 height 30
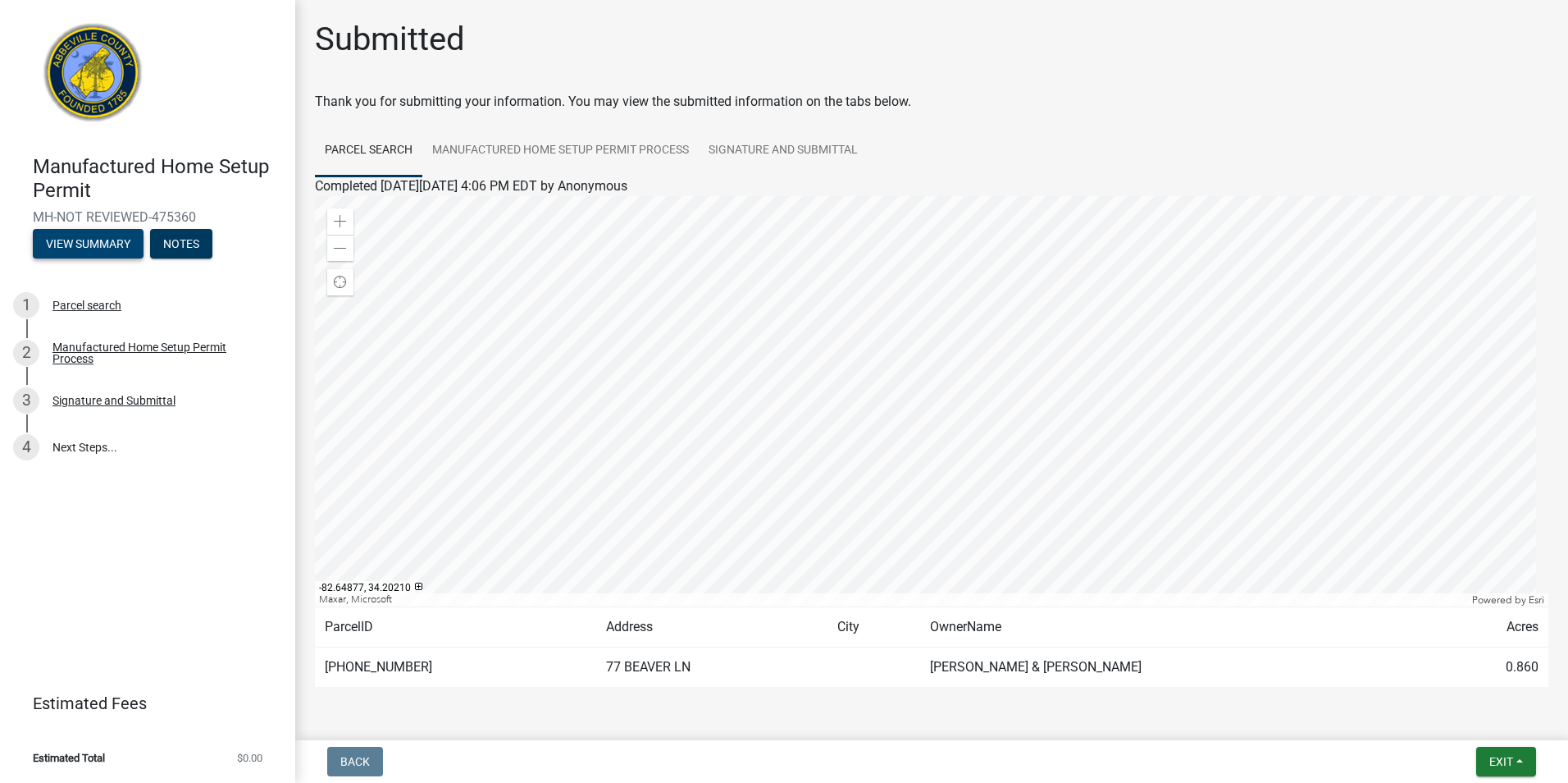
click at [101, 253] on button "View Summary" at bounding box center [88, 243] width 111 height 30
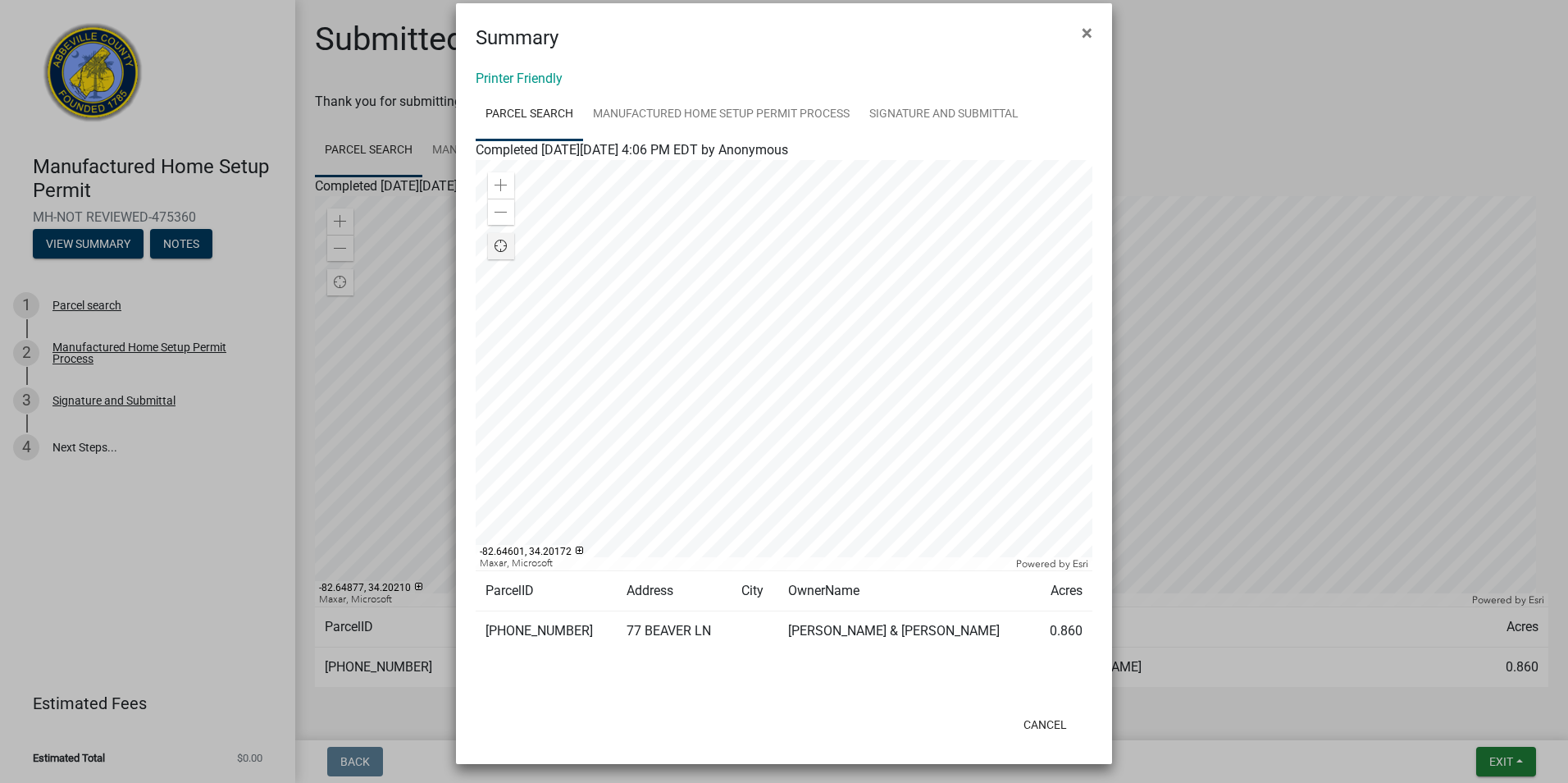
scroll to position [24, 0]
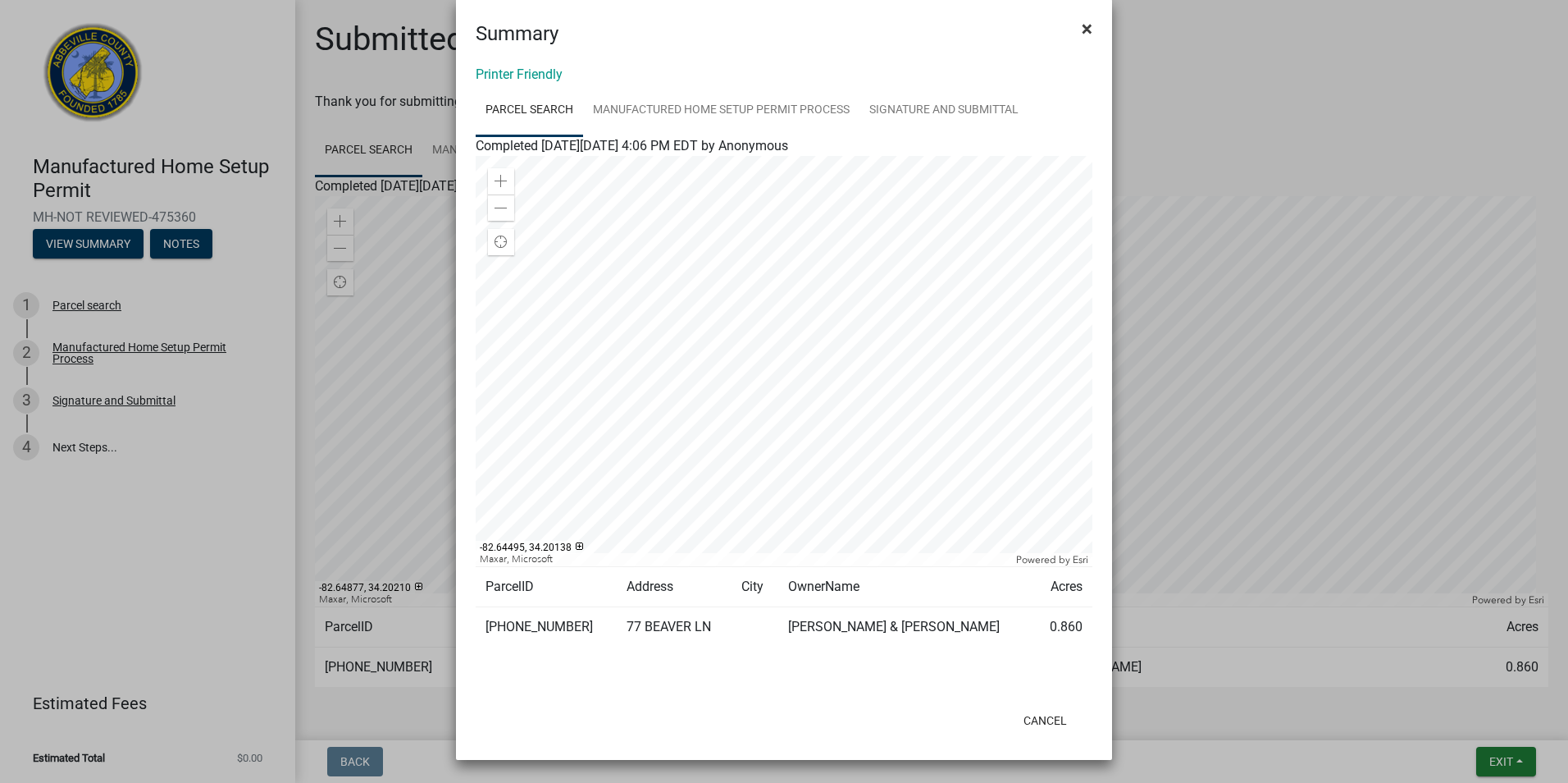
click at [1082, 29] on span "×" at bounding box center [1087, 28] width 11 height 23
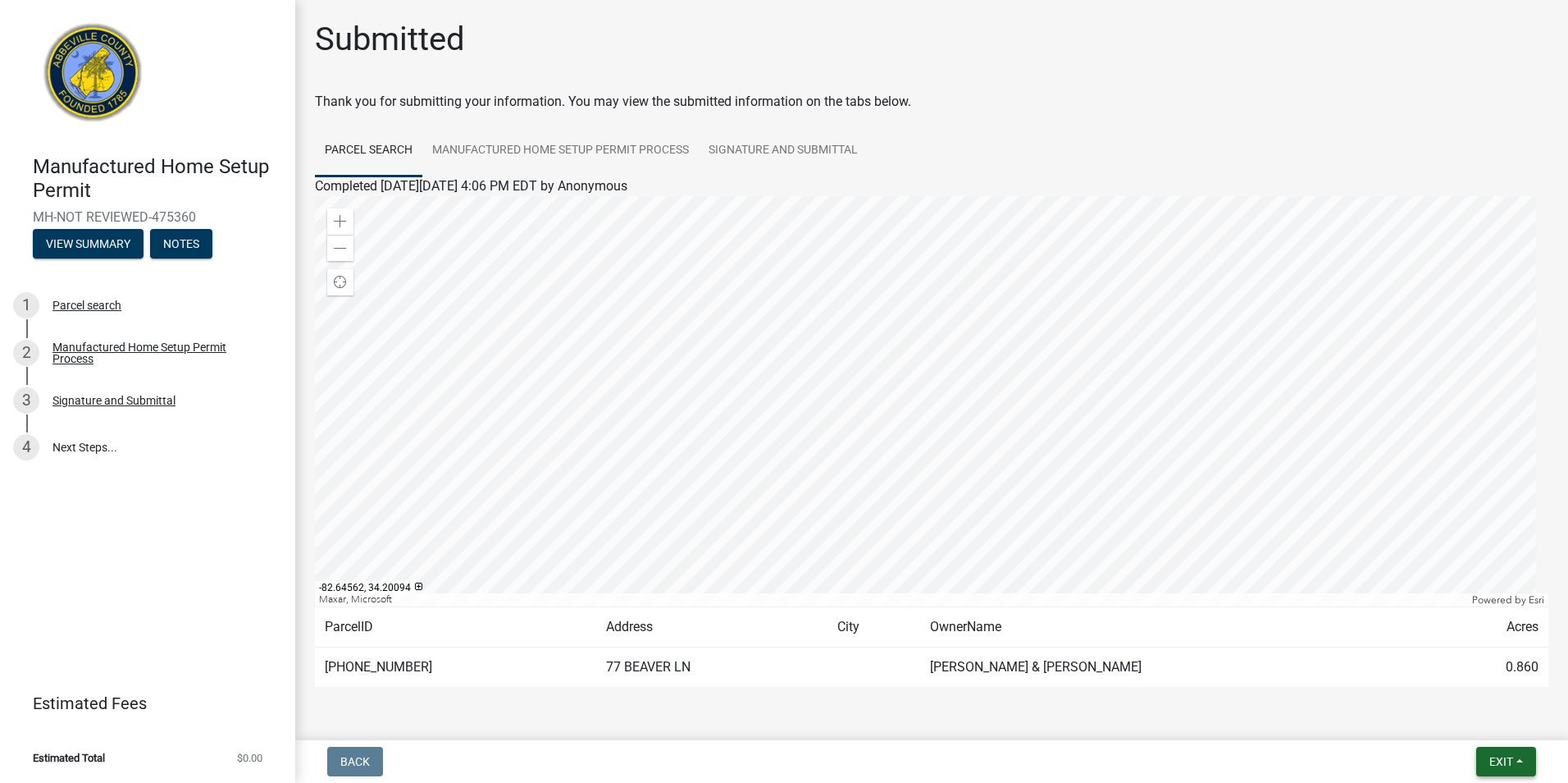
click at [1495, 769] on button "Exit" at bounding box center [1506, 761] width 60 height 30
click at [1460, 714] on button "Save & Exit" at bounding box center [1470, 719] width 131 height 39
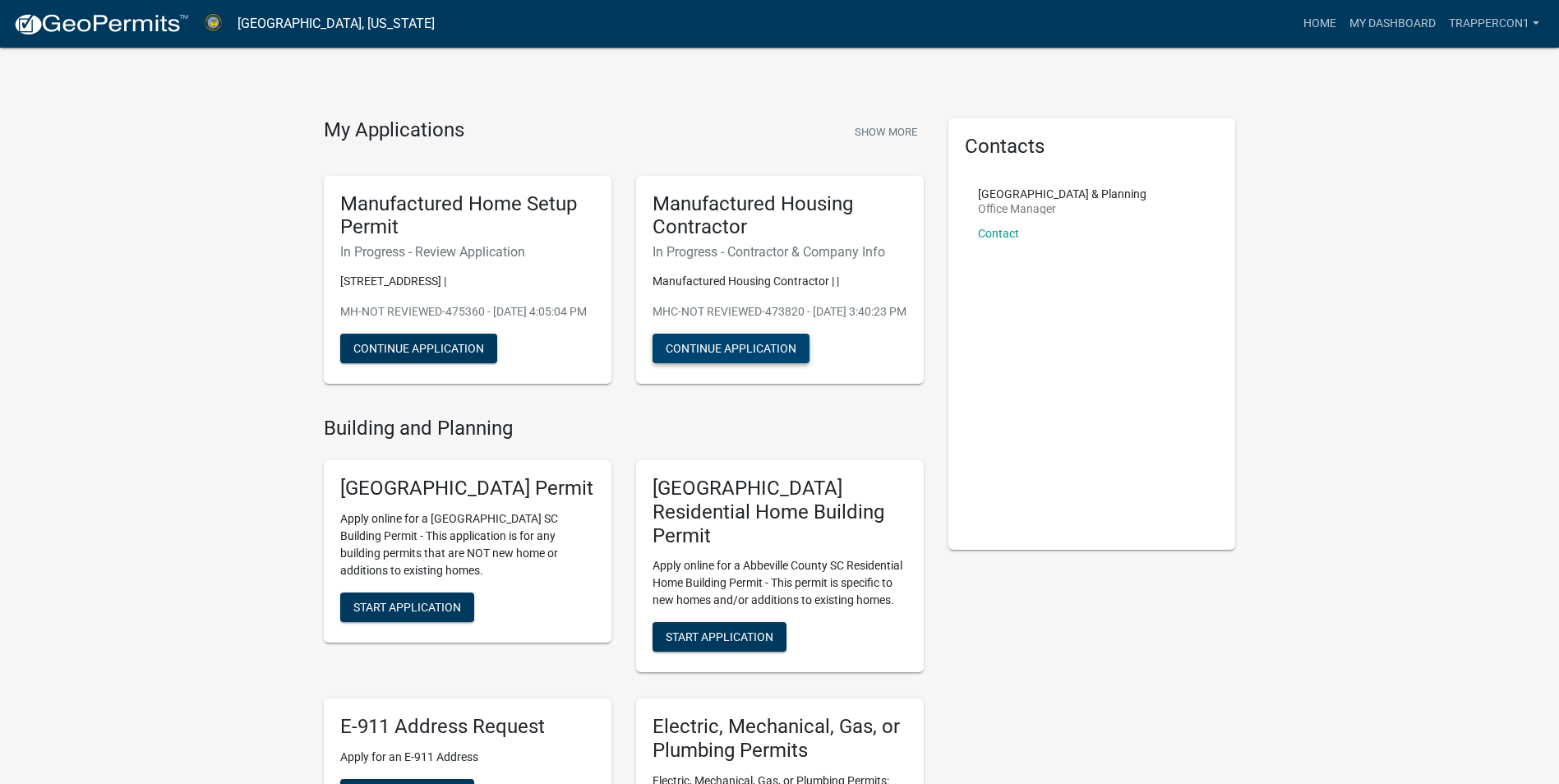
click at [758, 362] on button "Continue Application" at bounding box center [730, 348] width 157 height 30
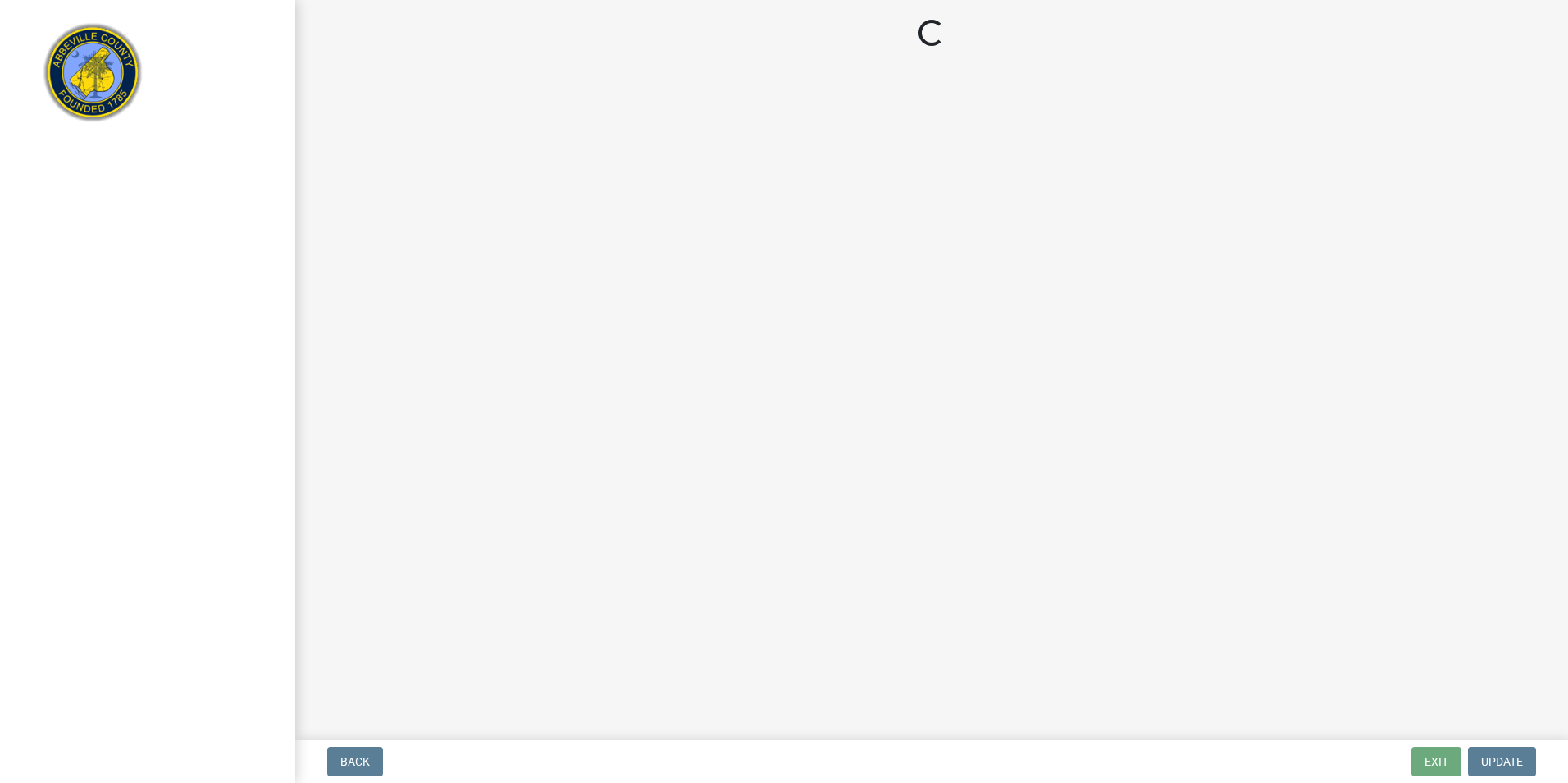
select select "SC"
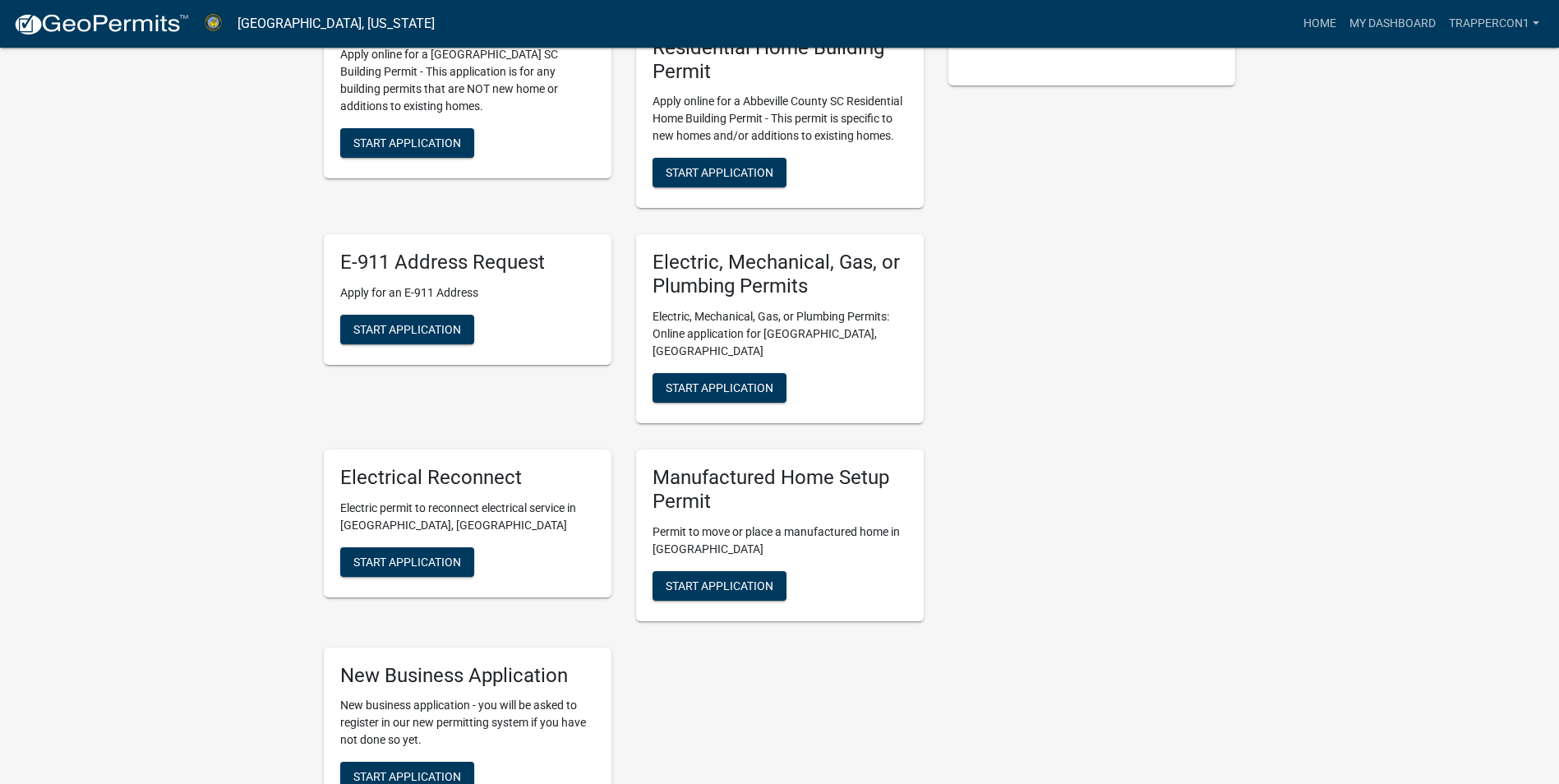
scroll to position [493, 0]
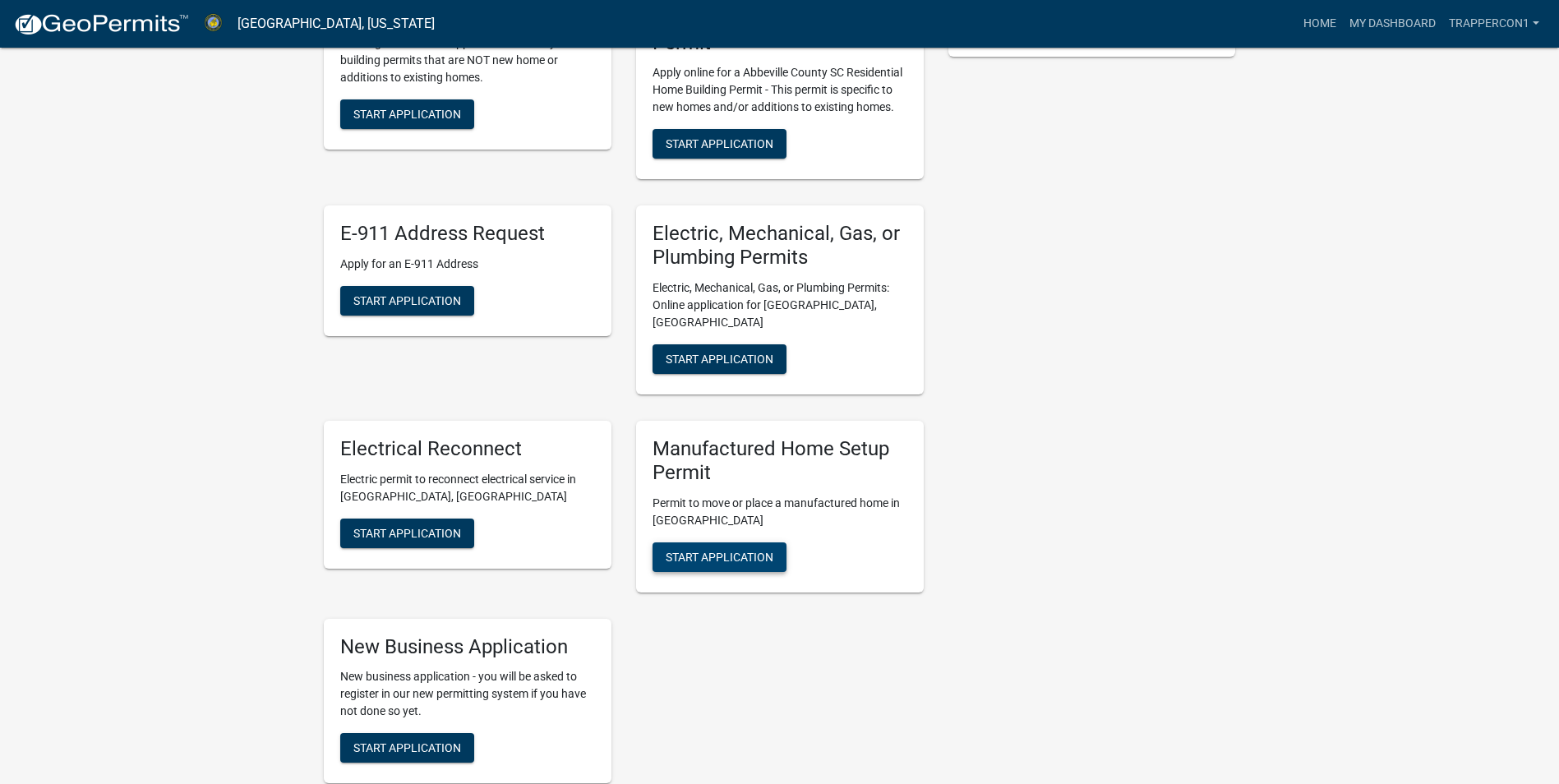
click at [750, 550] on span "Start Application" at bounding box center [720, 556] width 107 height 13
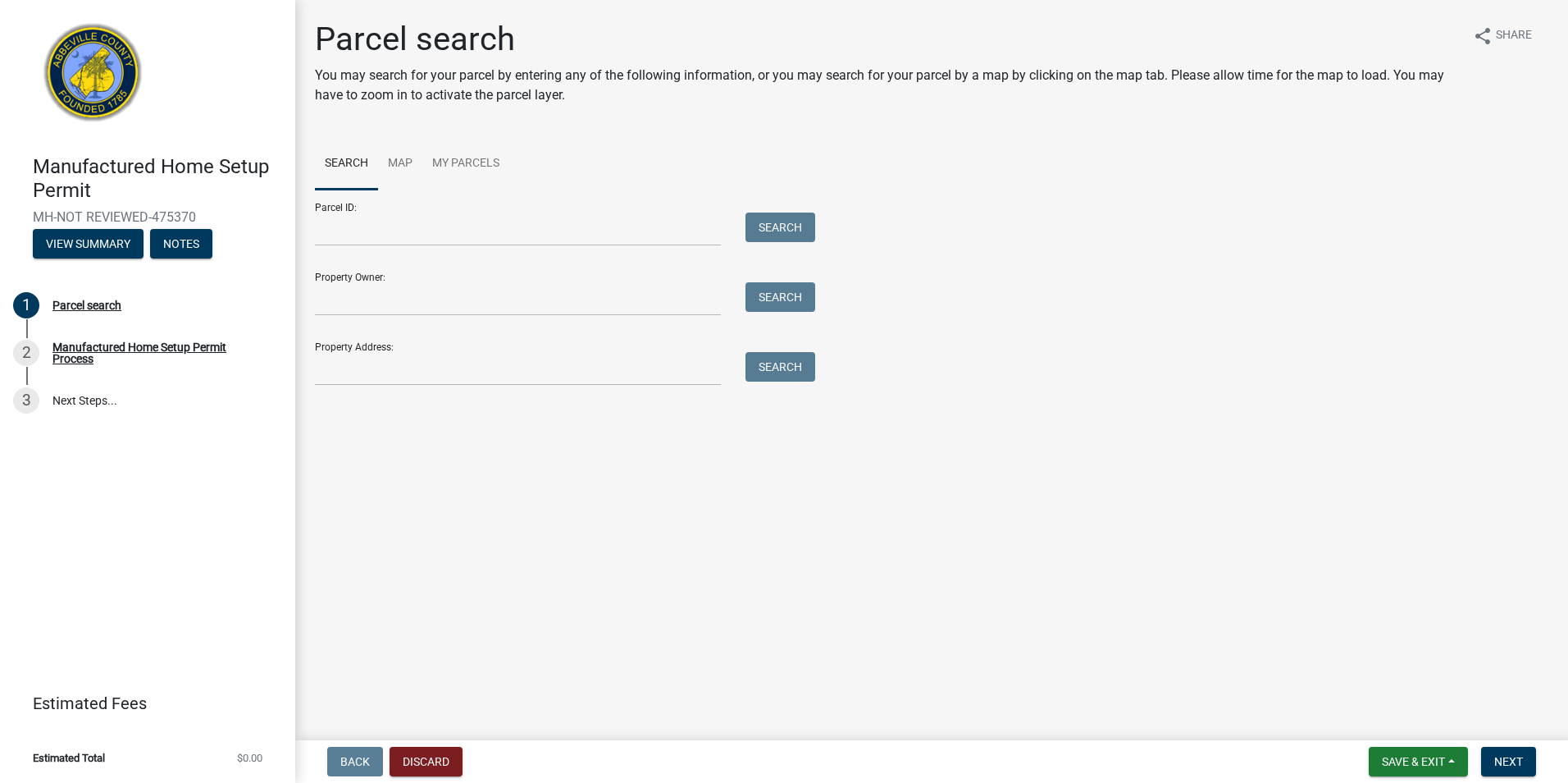
click at [414, 347] on div "Property Address: Search" at bounding box center [560, 357] width 492 height 56
click at [391, 297] on input "Property Owner:" at bounding box center [518, 299] width 406 height 34
type input "[PERSON_NAME]"
type input "[STREET_ADDRESS]"
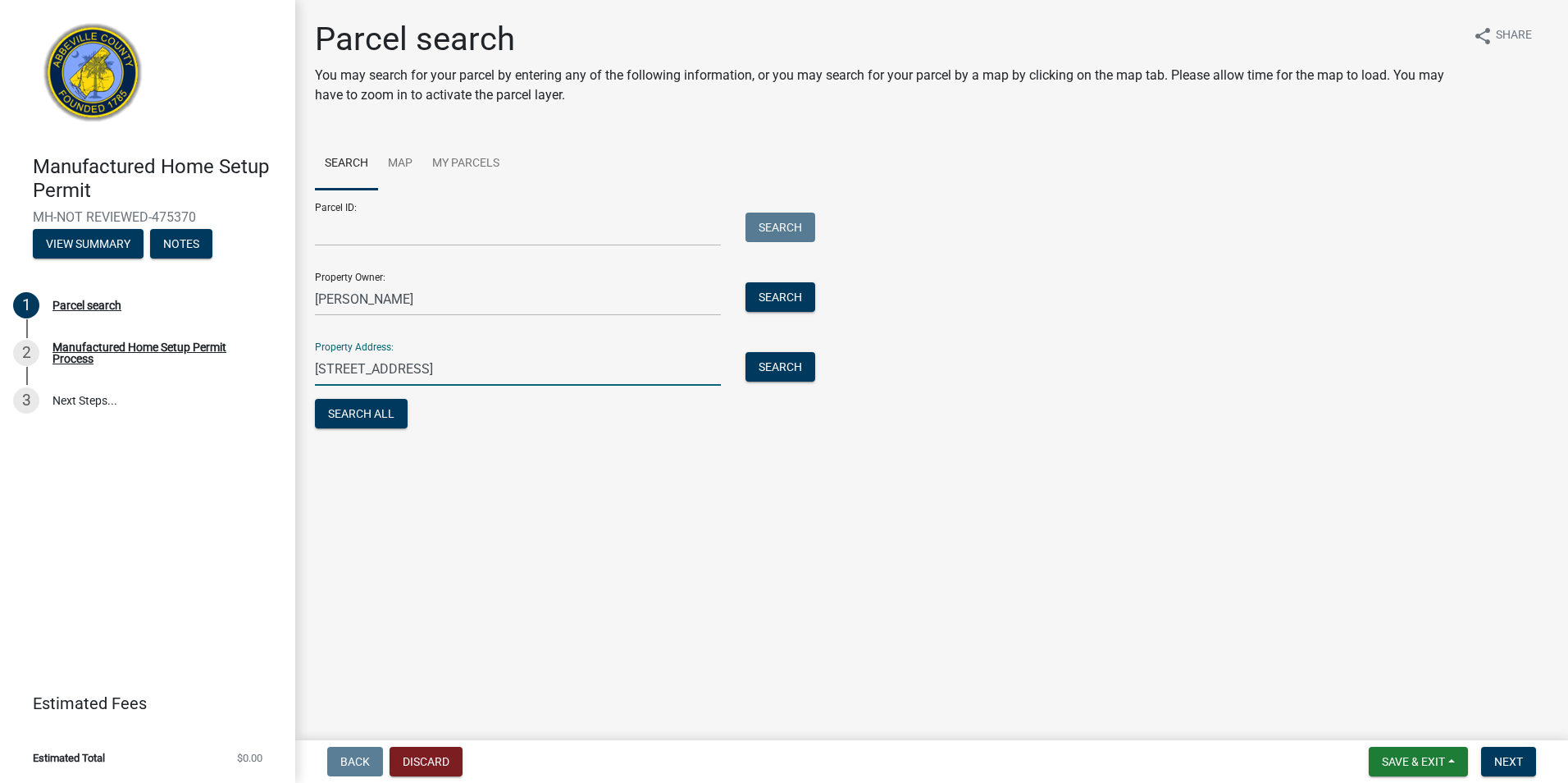
drag, startPoint x: 414, startPoint y: 365, endPoint x: 307, endPoint y: 384, distance: 108.7
click at [307, 384] on div "[STREET_ADDRESS]" at bounding box center [518, 368] width 431 height 34
type input "77 beaver ln iva"
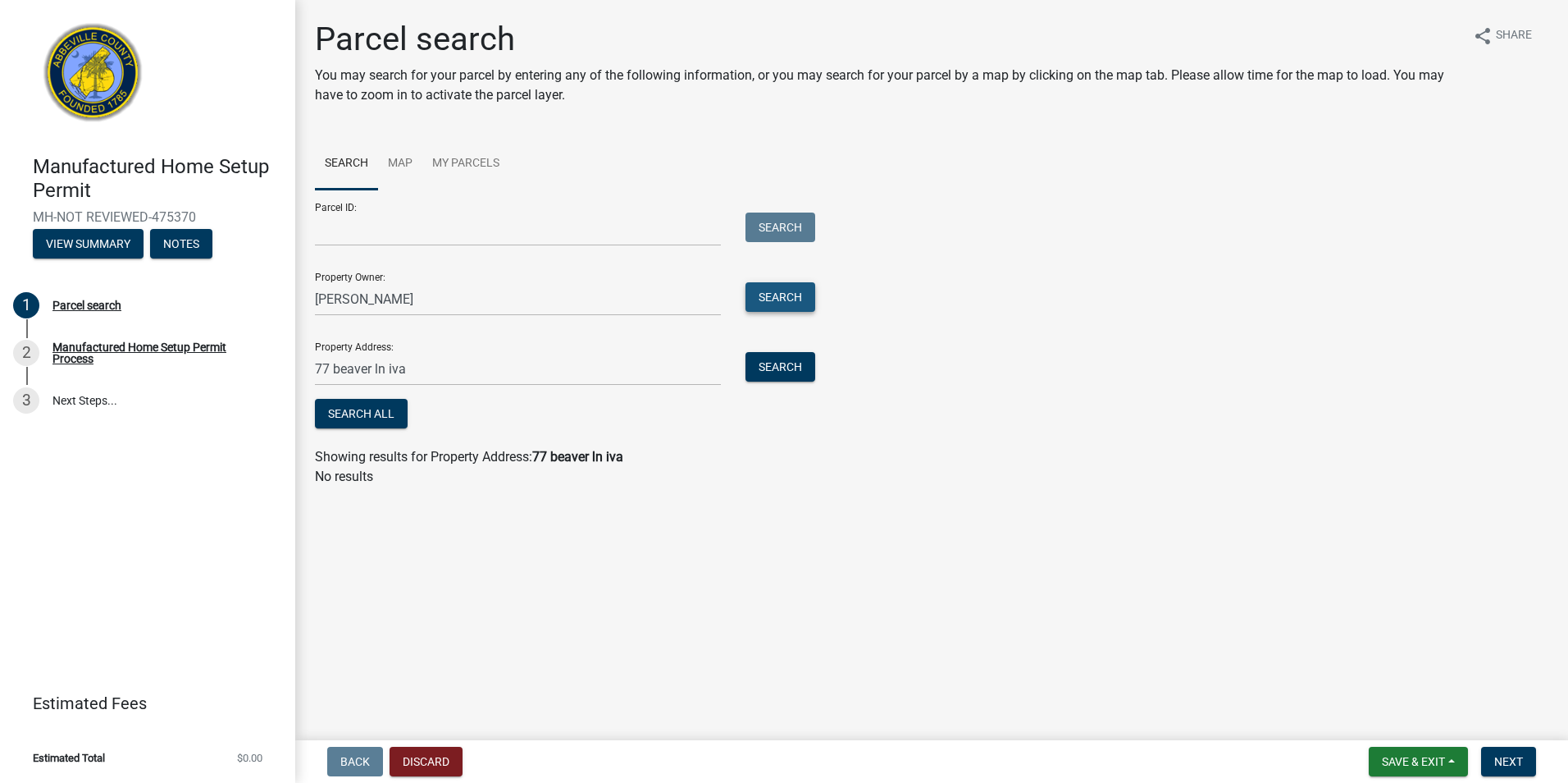
click at [765, 305] on button "Search" at bounding box center [780, 297] width 70 height 30
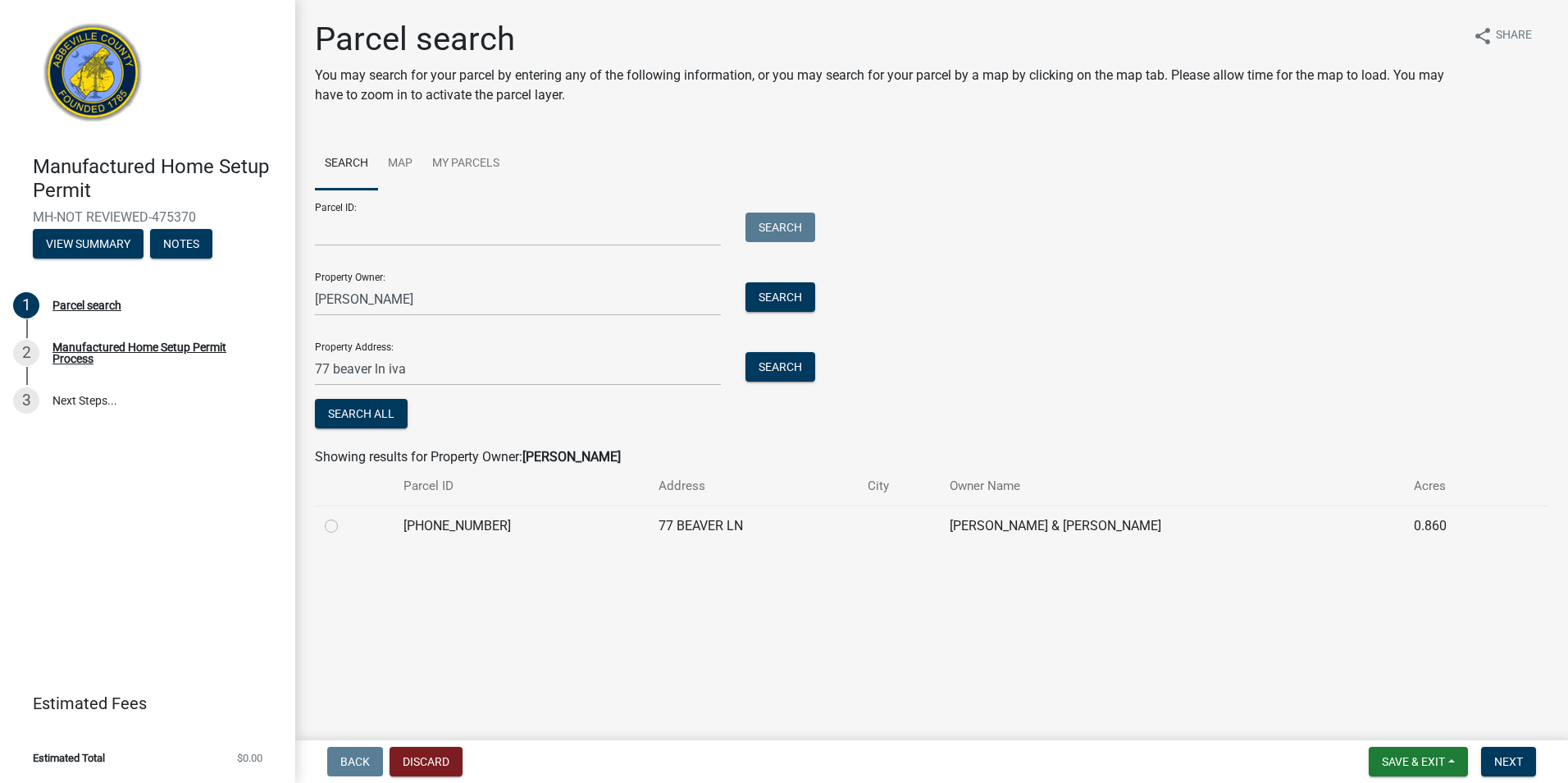
click at [345, 516] on label at bounding box center [345, 516] width 0 height 0
click at [345, 527] on input "radio" at bounding box center [350, 522] width 11 height 11
radio input "true"
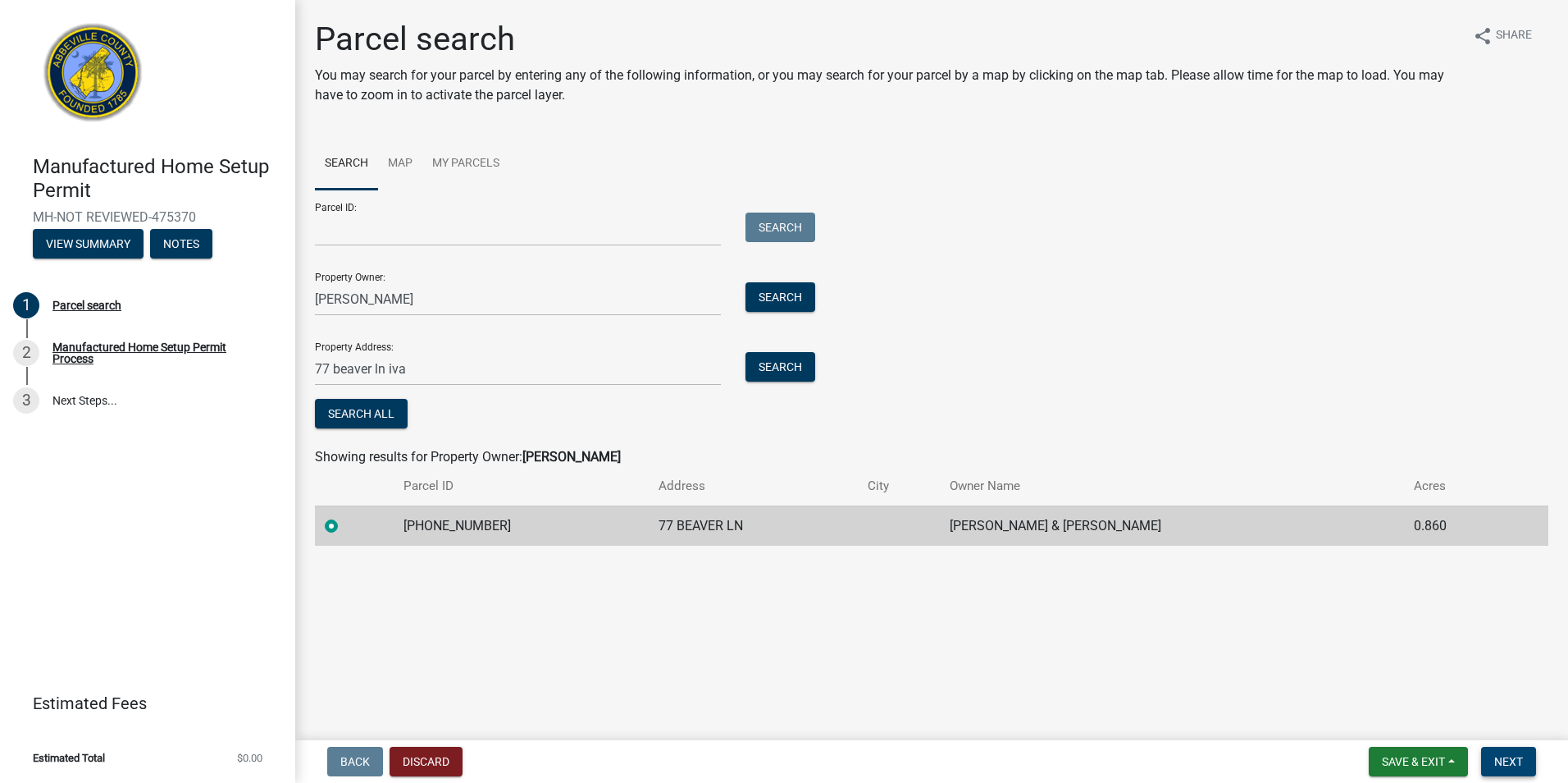
click at [1510, 759] on span "Next" at bounding box center [1509, 761] width 29 height 13
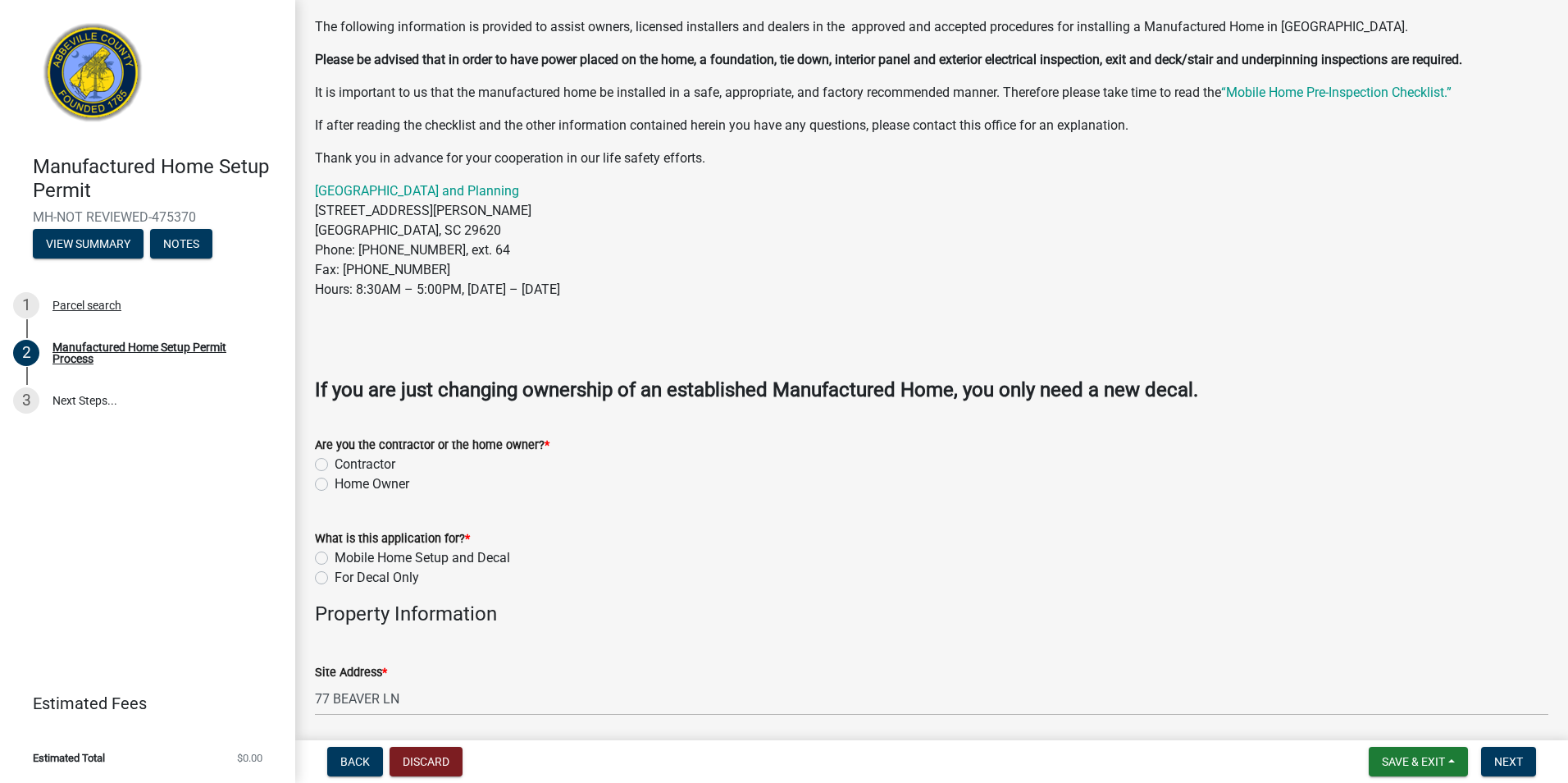
scroll to position [246, 0]
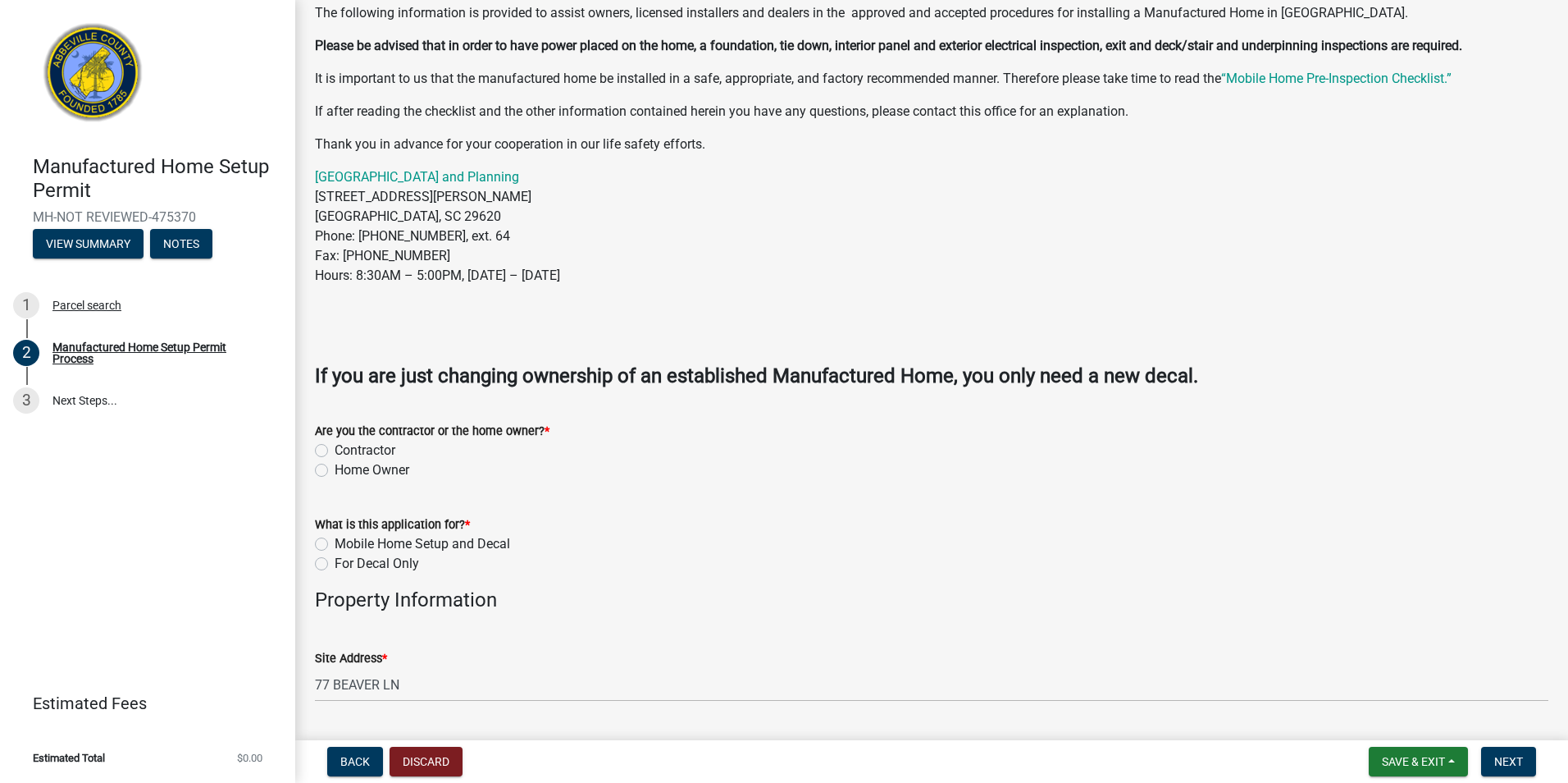
click at [335, 452] on label "Contractor" at bounding box center [365, 451] width 61 height 20
click at [335, 452] on input "Contractor" at bounding box center [340, 446] width 11 height 11
radio input "true"
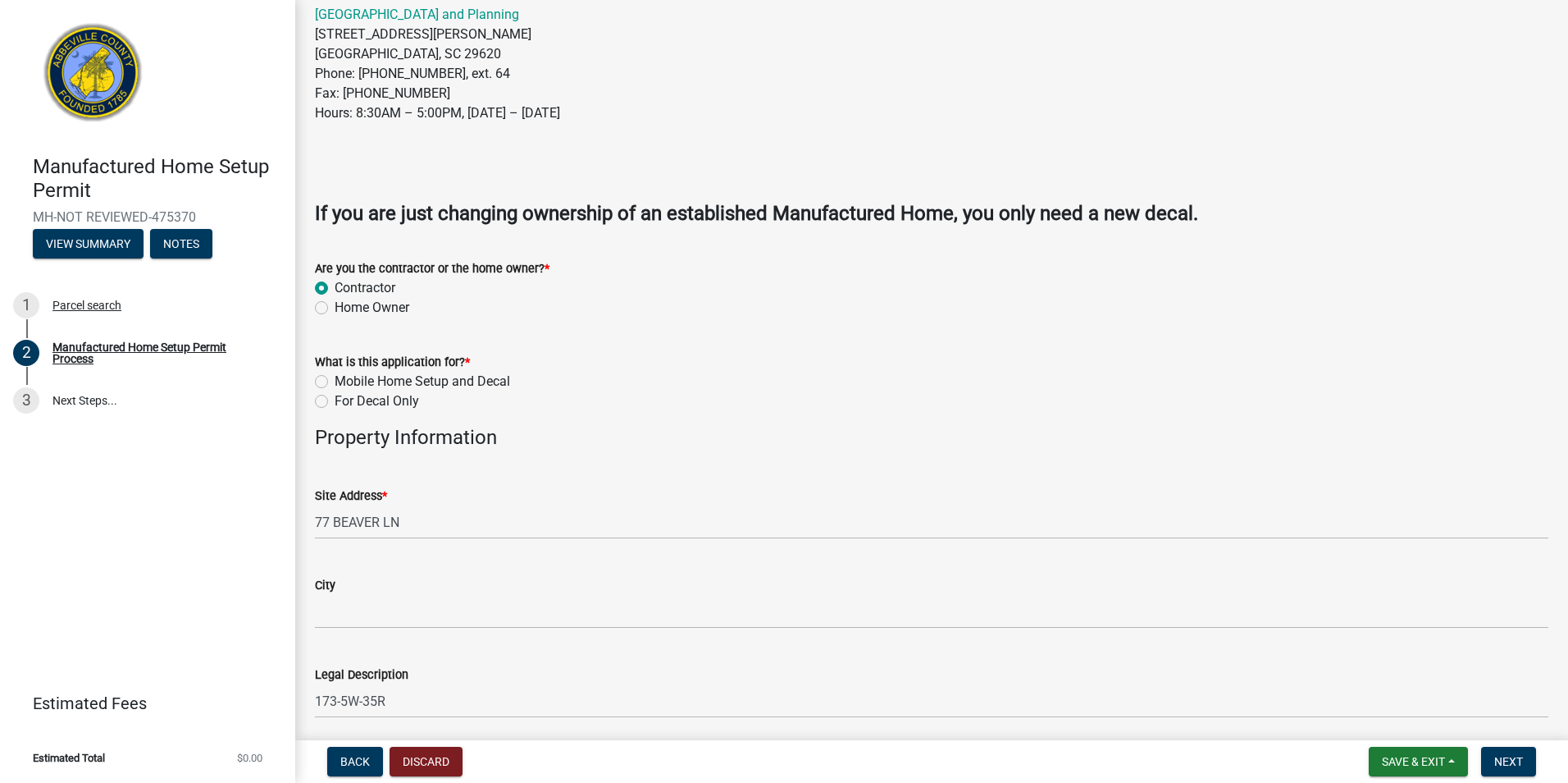
scroll to position [410, 0]
click at [335, 307] on label "Home Owner" at bounding box center [372, 307] width 74 height 20
click at [335, 307] on input "Home Owner" at bounding box center [340, 302] width 11 height 11
radio input "true"
click at [335, 380] on label "Mobile Home Setup and Decal" at bounding box center [423, 380] width 176 height 20
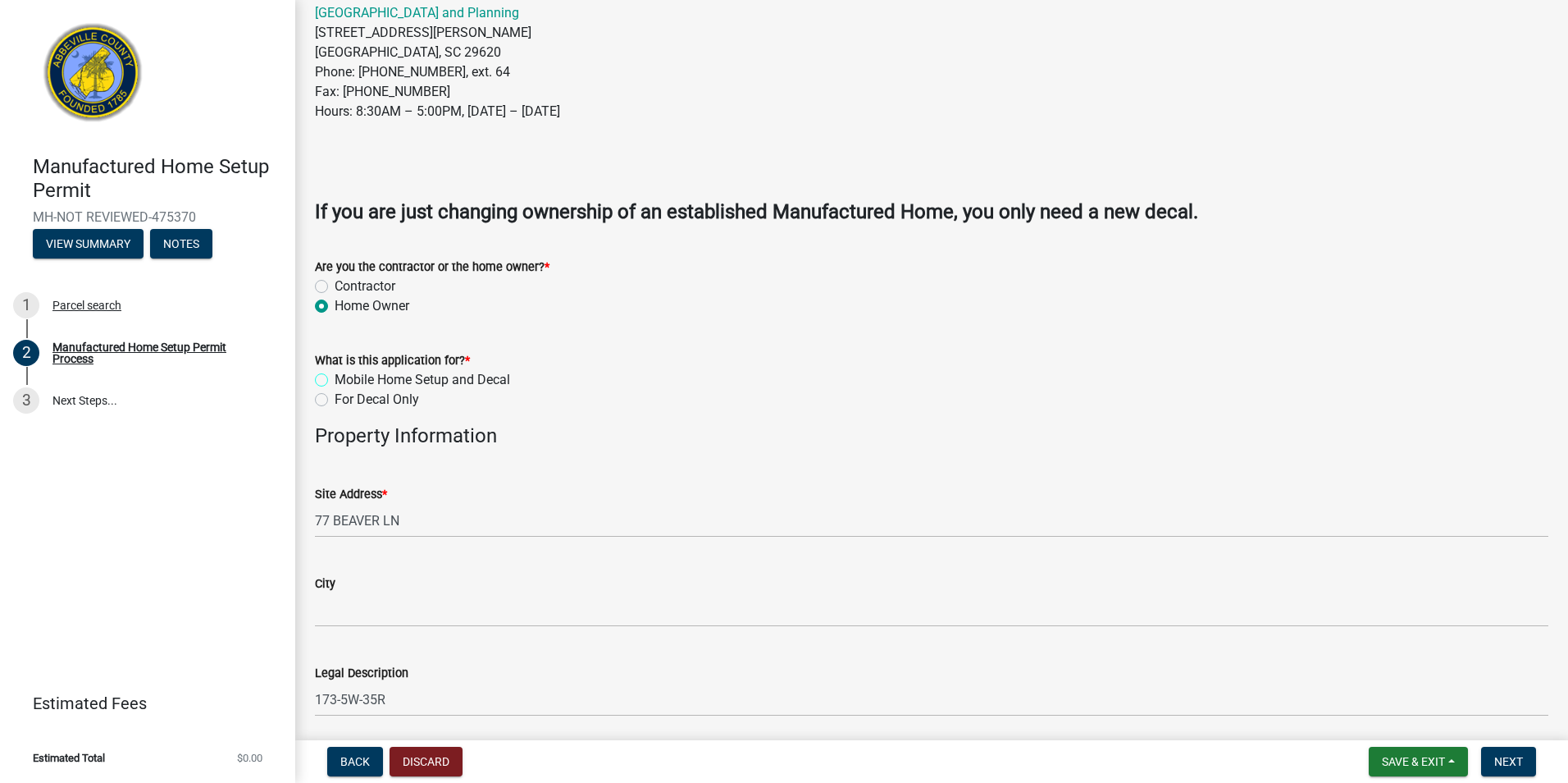
click at [335, 380] on input "Mobile Home Setup and Decal" at bounding box center [340, 376] width 11 height 11
radio input "true"
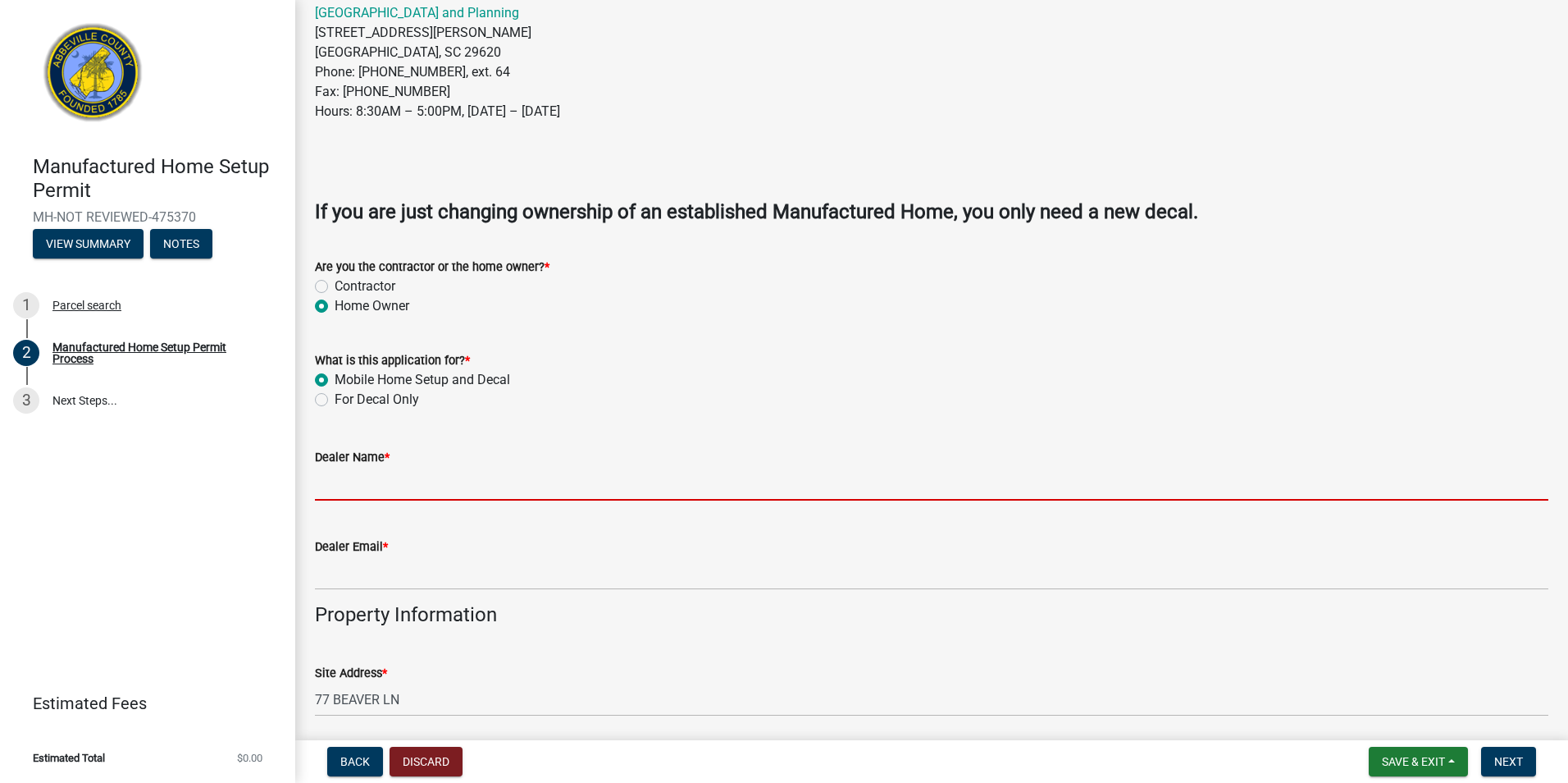
click at [383, 469] on input "Dealer Name *" at bounding box center [931, 484] width 1233 height 34
click at [385, 471] on input "Dealer Name *" at bounding box center [931, 484] width 1233 height 34
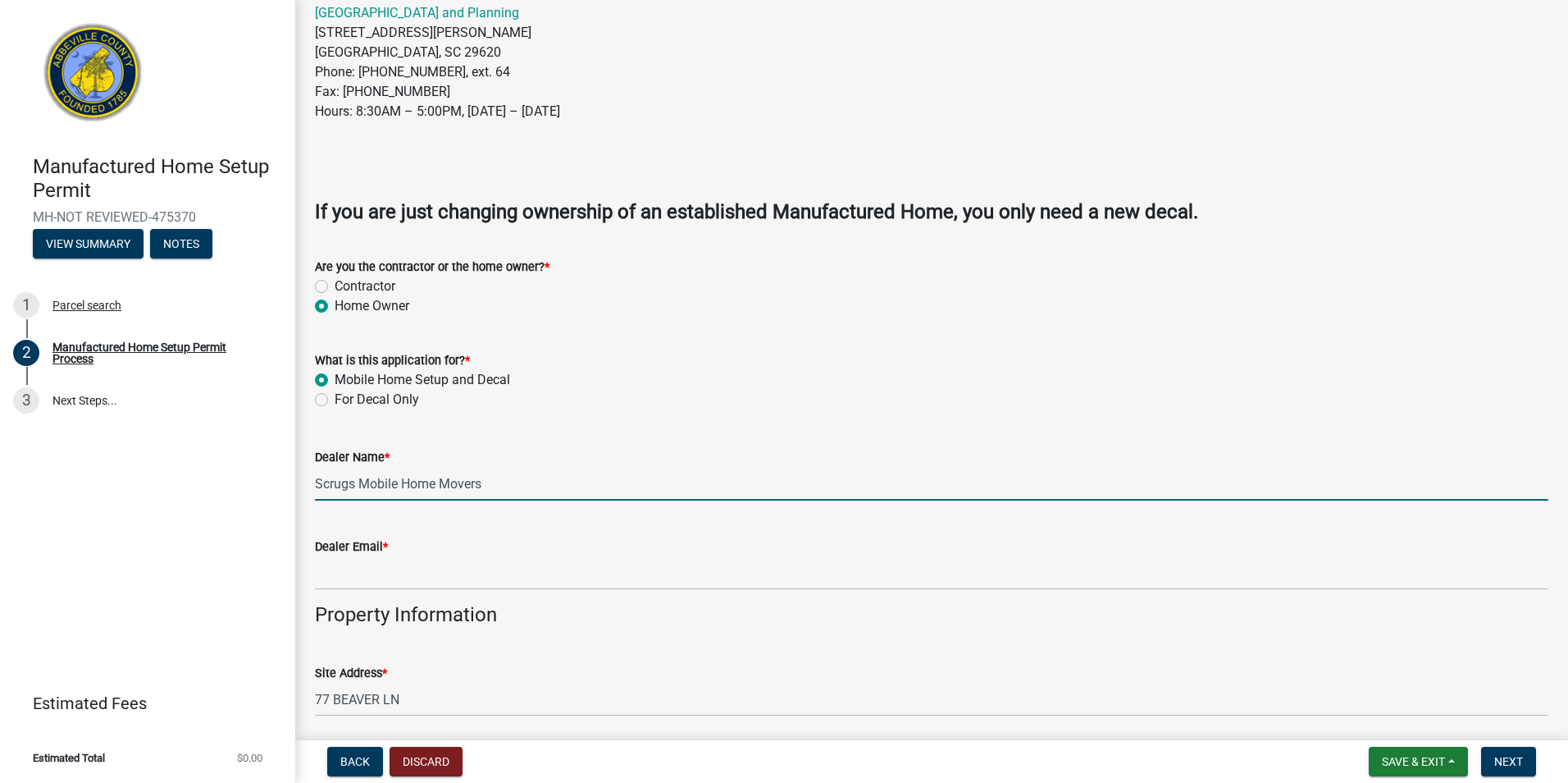
type input "Scrugs Mobile Home Movers"
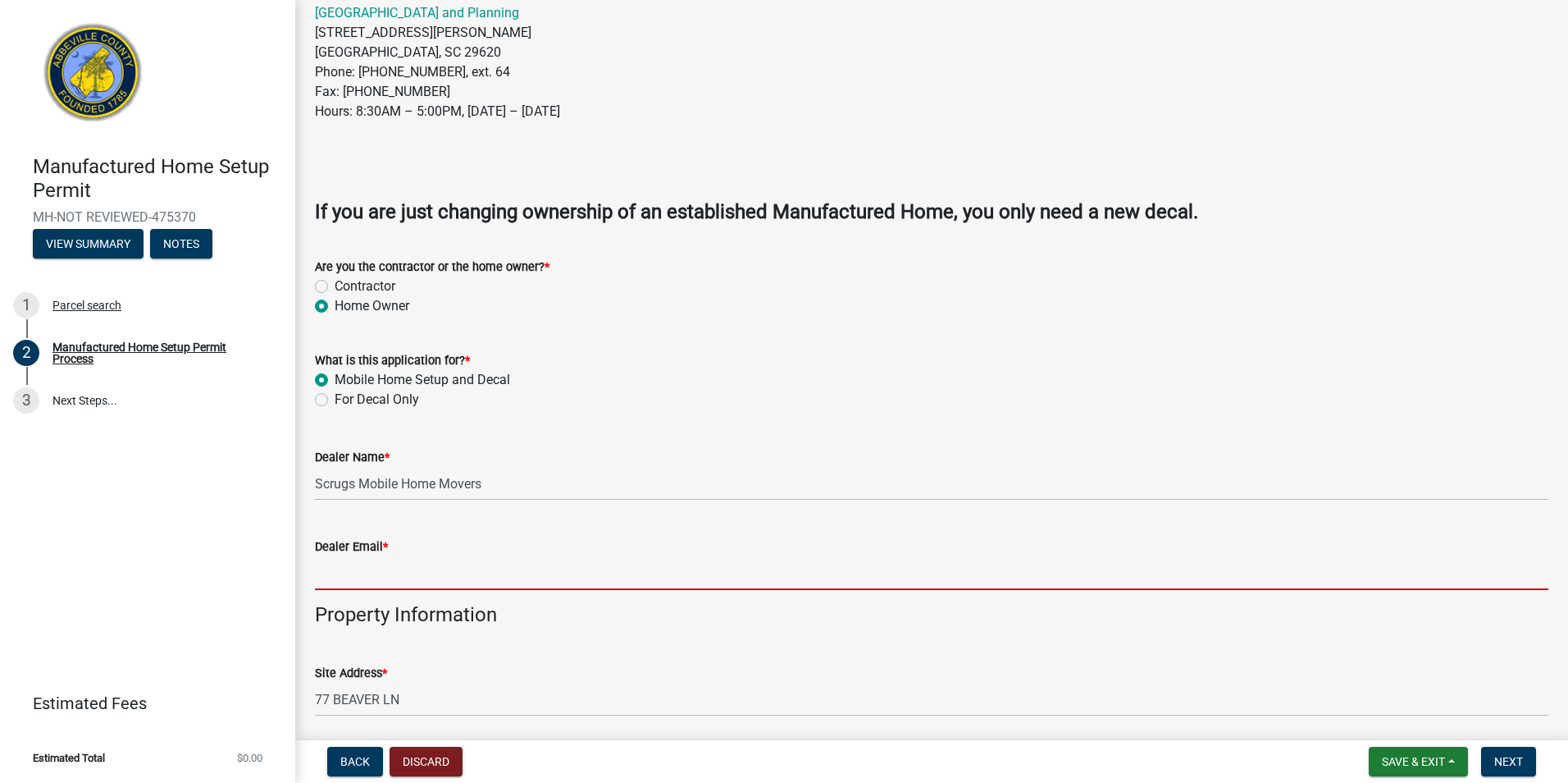
click at [365, 582] on input "Dealer Email *" at bounding box center [931, 573] width 1233 height 34
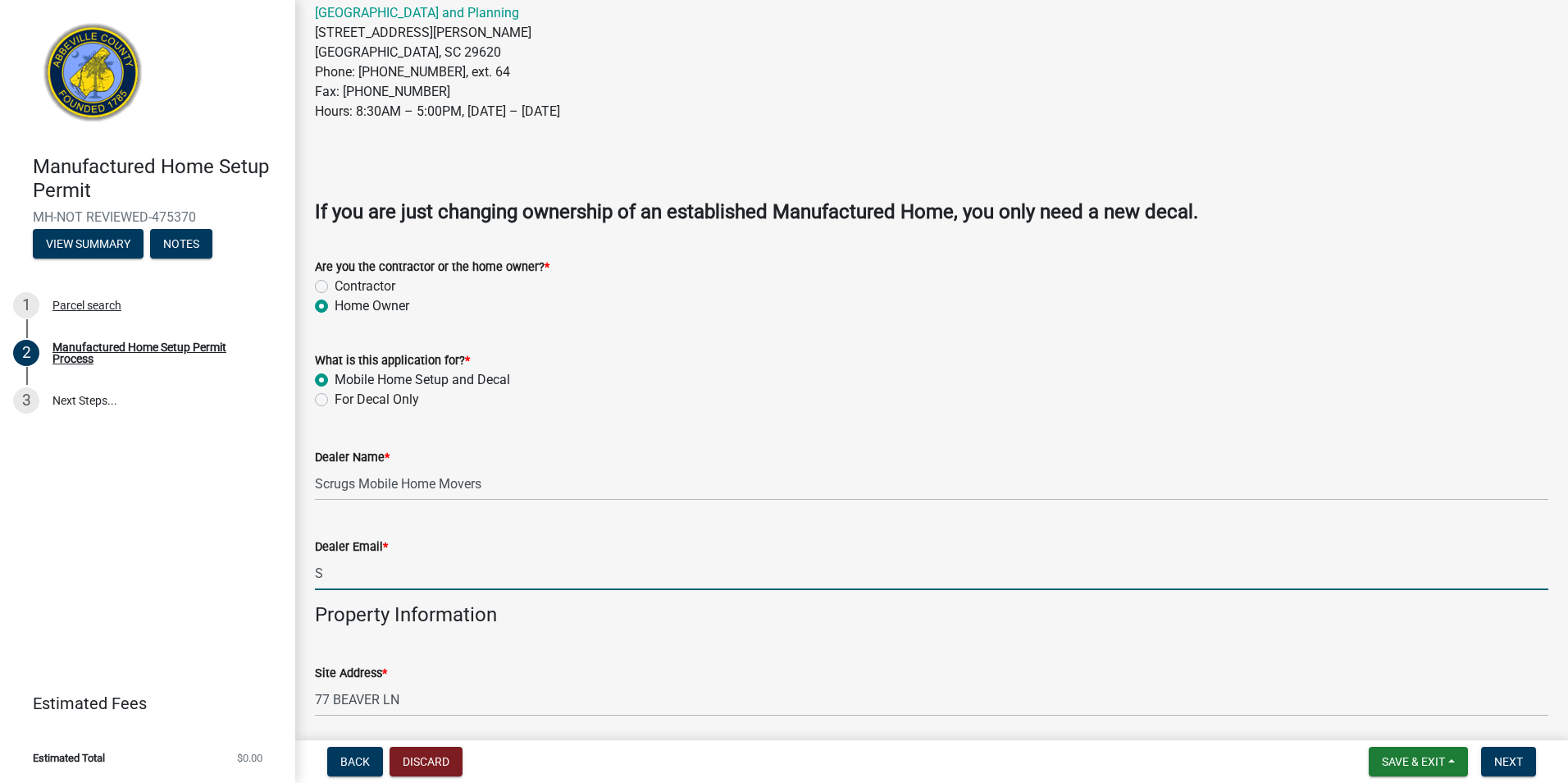
click at [366, 581] on input "S" at bounding box center [931, 573] width 1233 height 34
type input "Scruggsmht@gmail.com"
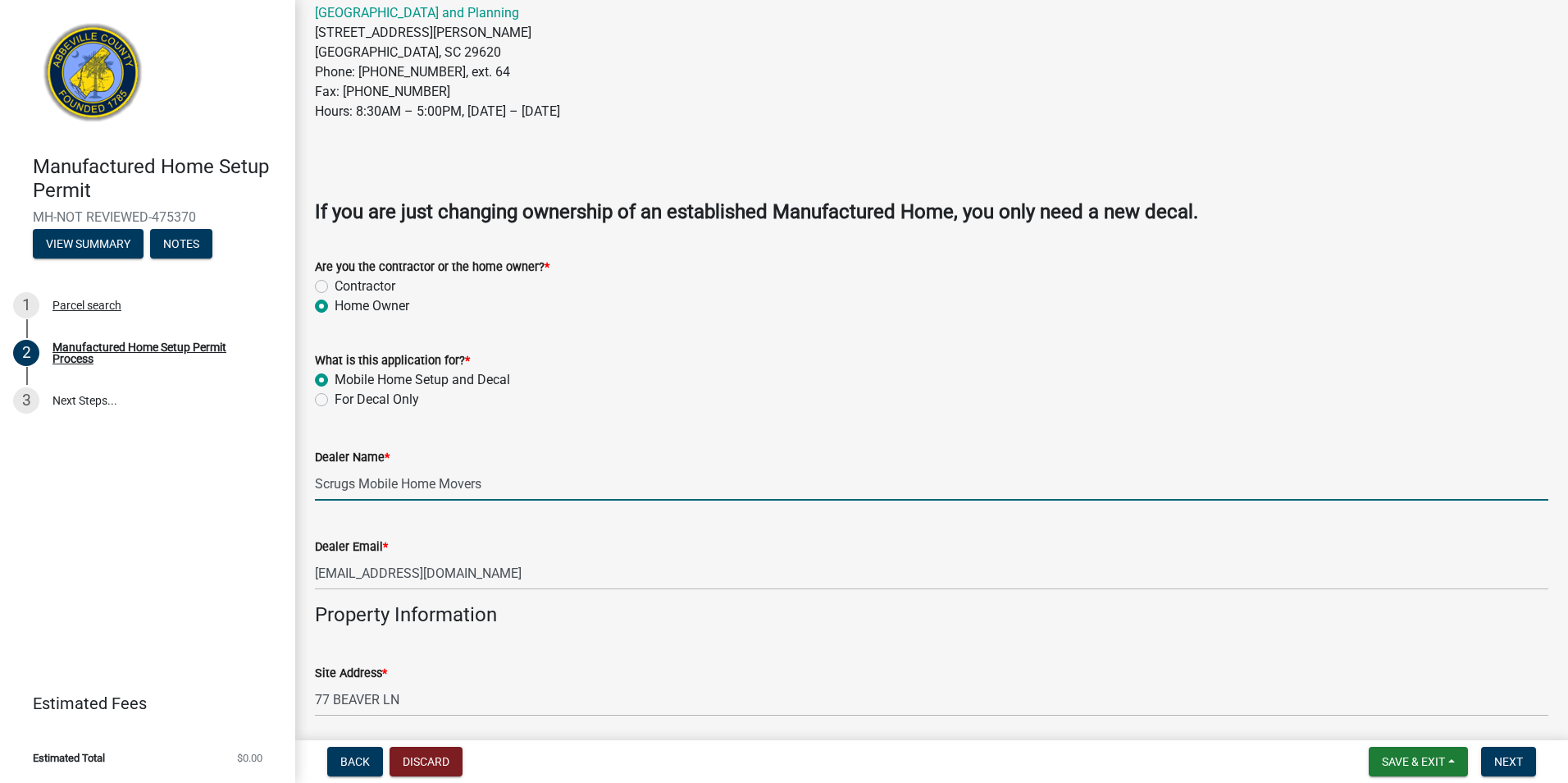
click at [346, 482] on input "Scrugs Mobile Home Movers" at bounding box center [931, 484] width 1233 height 34
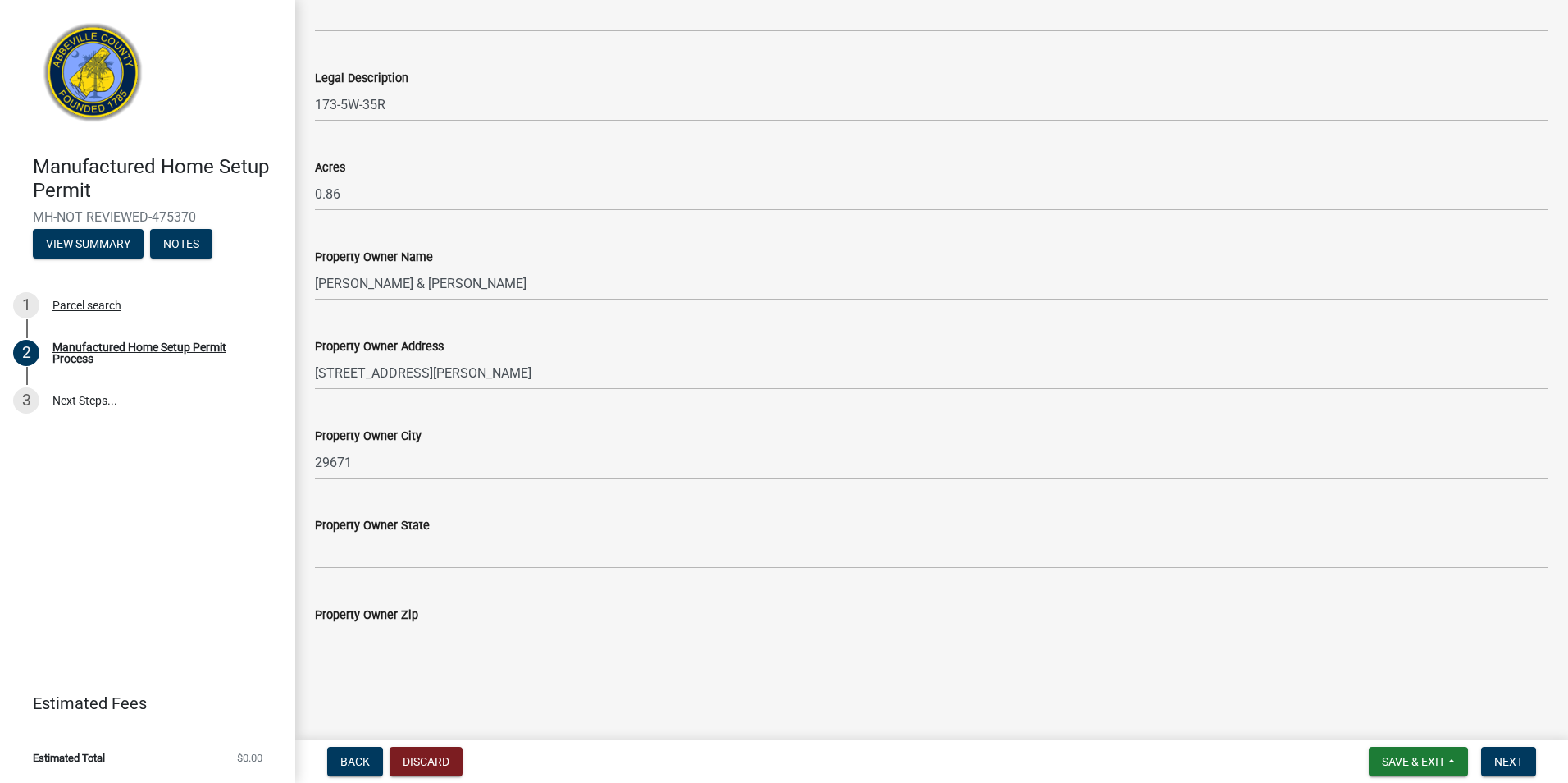
scroll to position [1186, 0]
type input "Scruggs Mobile Home Movers"
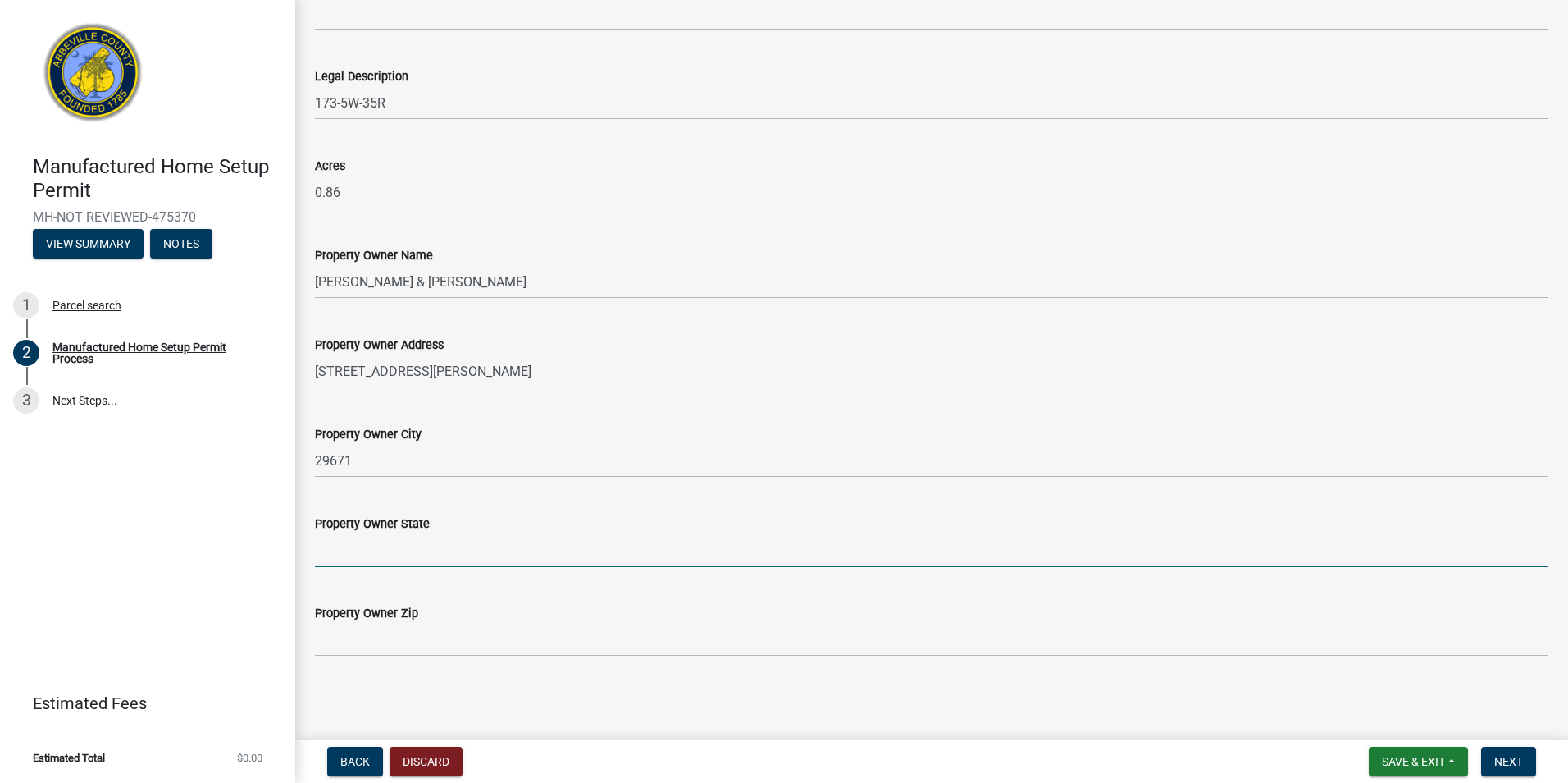
click at [382, 543] on input "Property Owner State" at bounding box center [931, 550] width 1233 height 34
type input "SC"
click at [1513, 759] on span "Next" at bounding box center [1509, 761] width 29 height 13
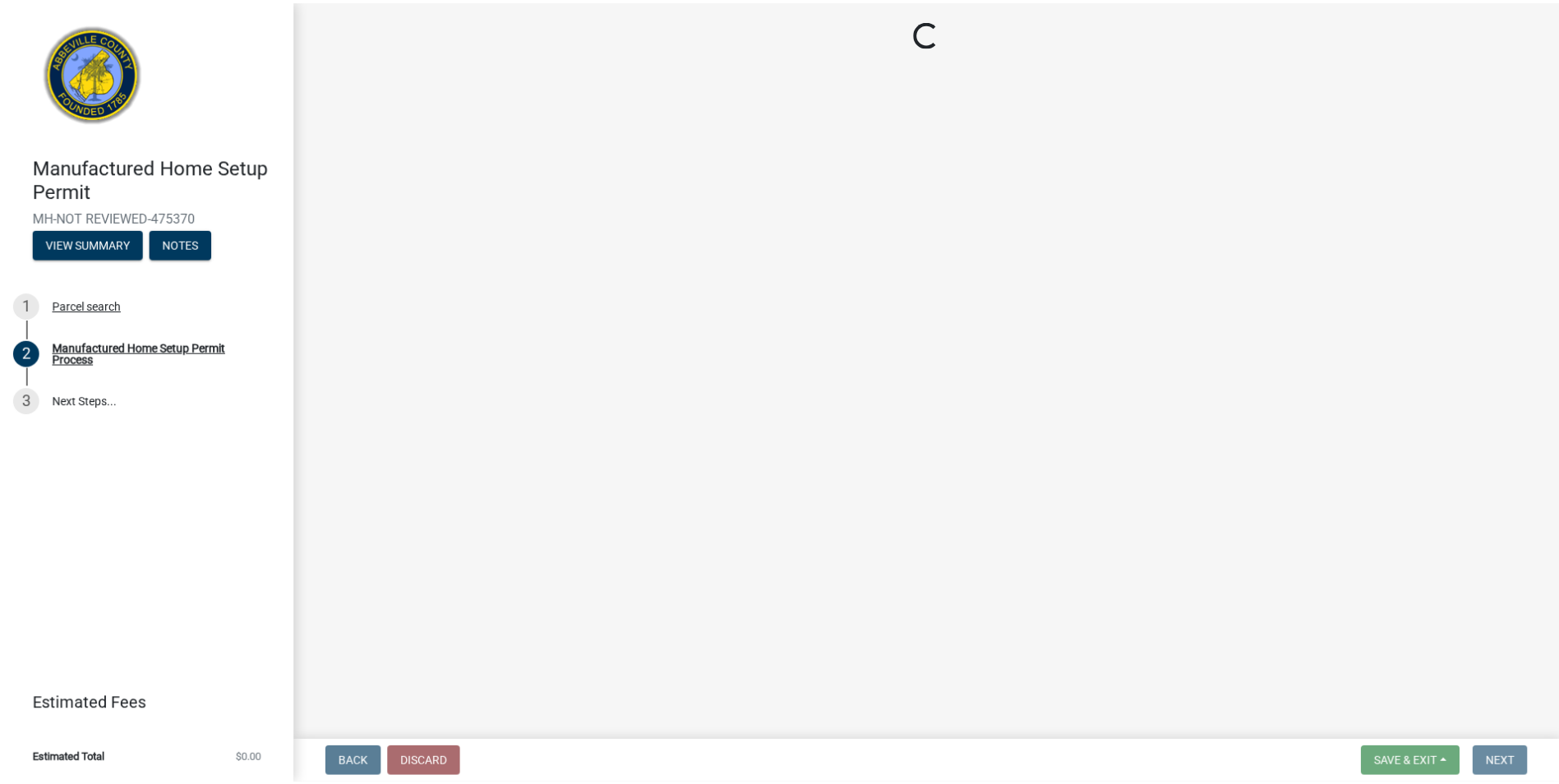
scroll to position [0, 0]
